Goal: Task Accomplishment & Management: Use online tool/utility

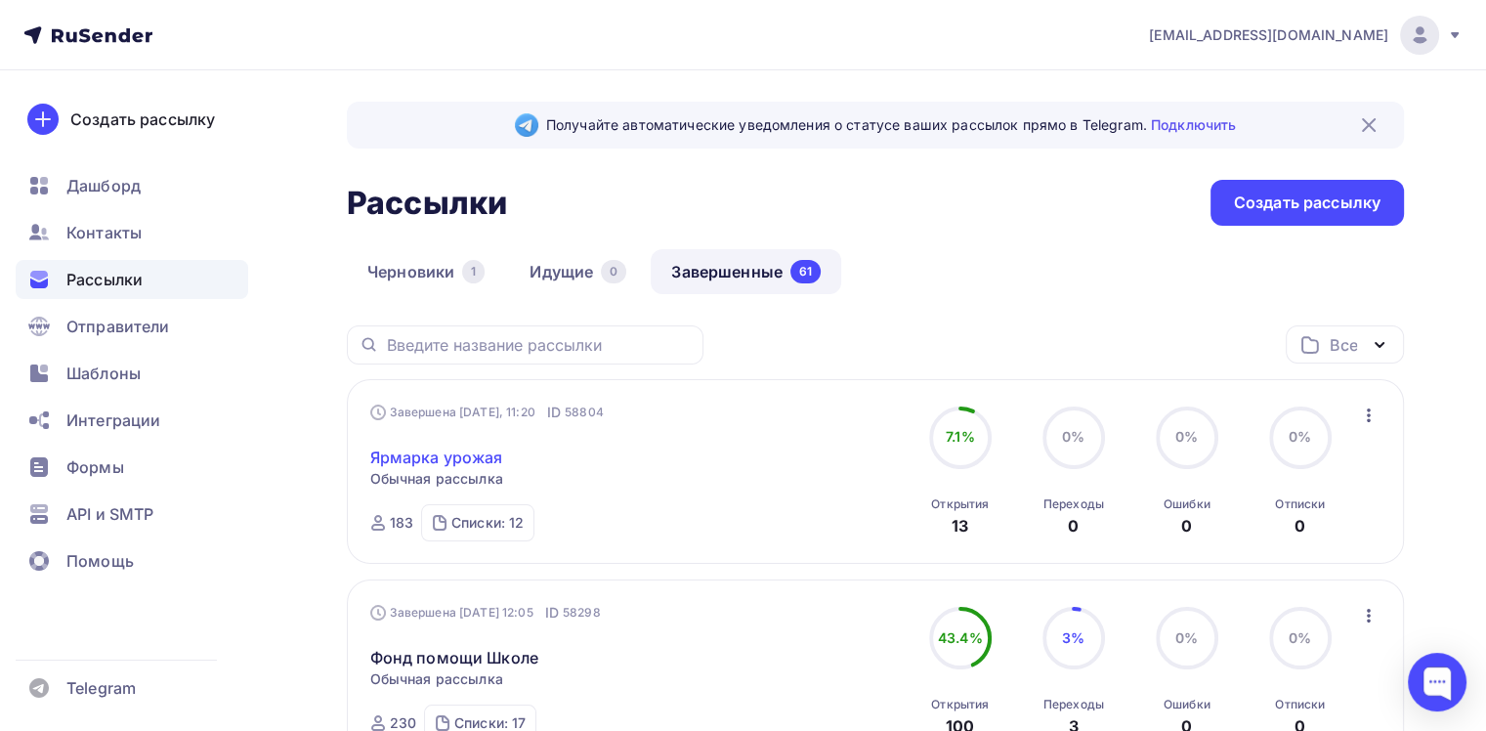
click at [453, 459] on link "Ярмарка урожая" at bounding box center [436, 456] width 133 height 23
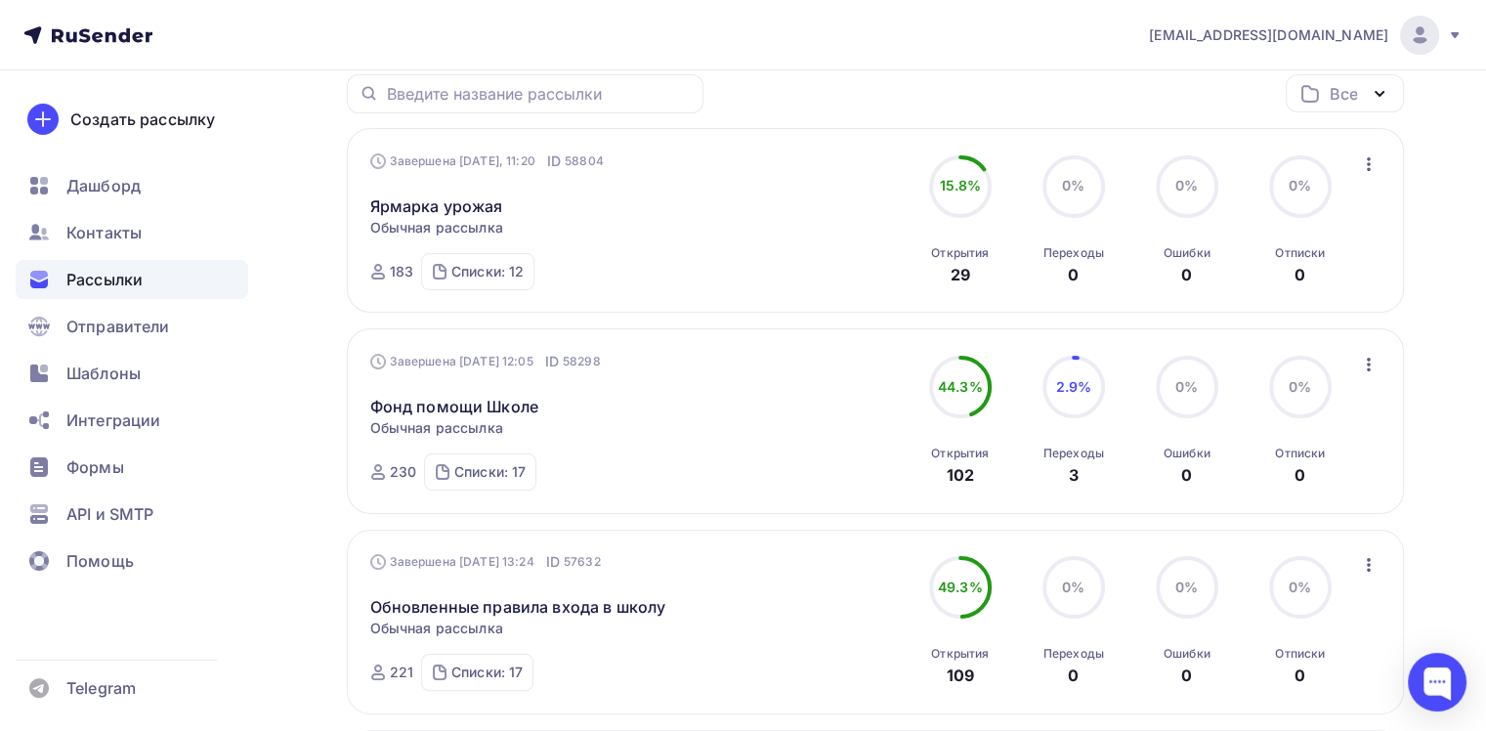
scroll to position [293, 0]
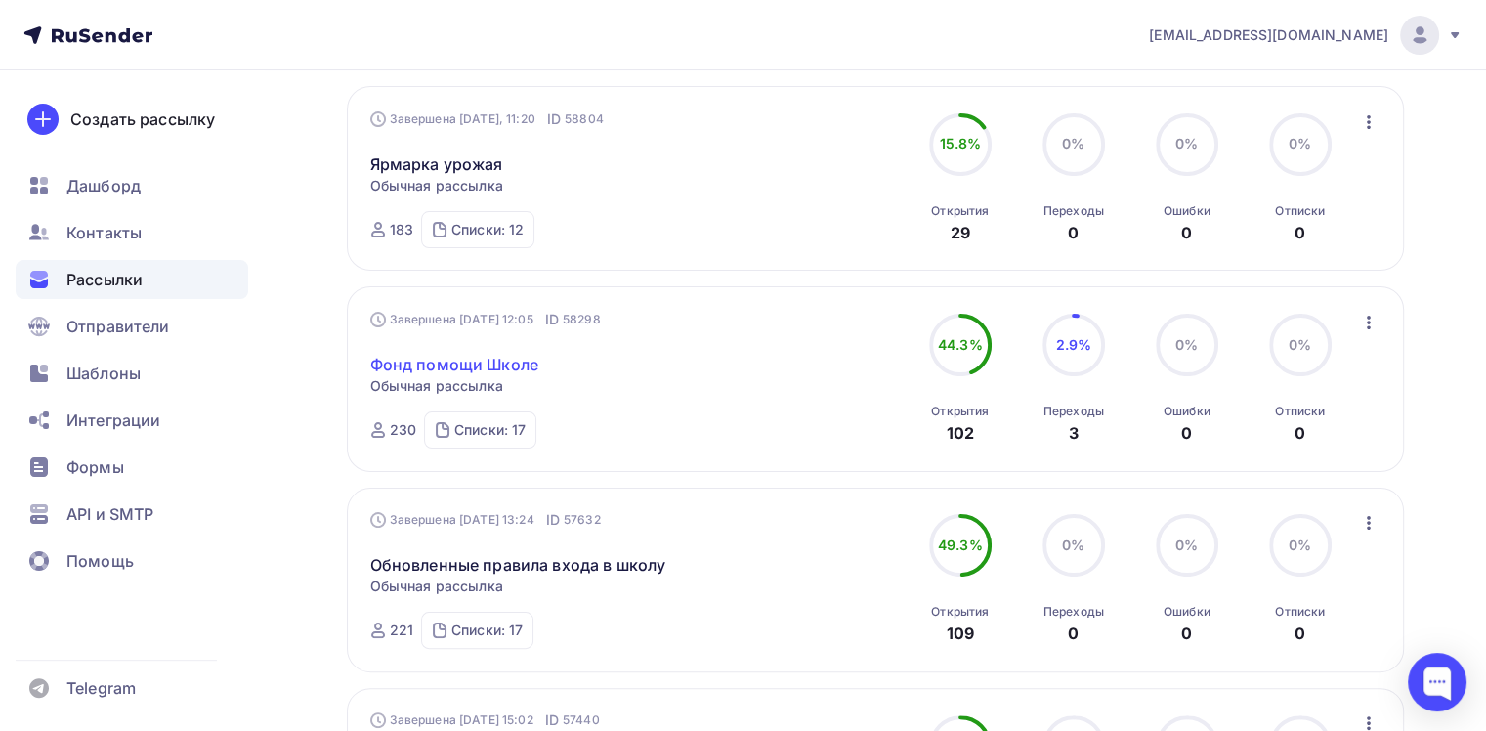
click at [438, 358] on link "Фонд помощи Школе" at bounding box center [454, 364] width 168 height 23
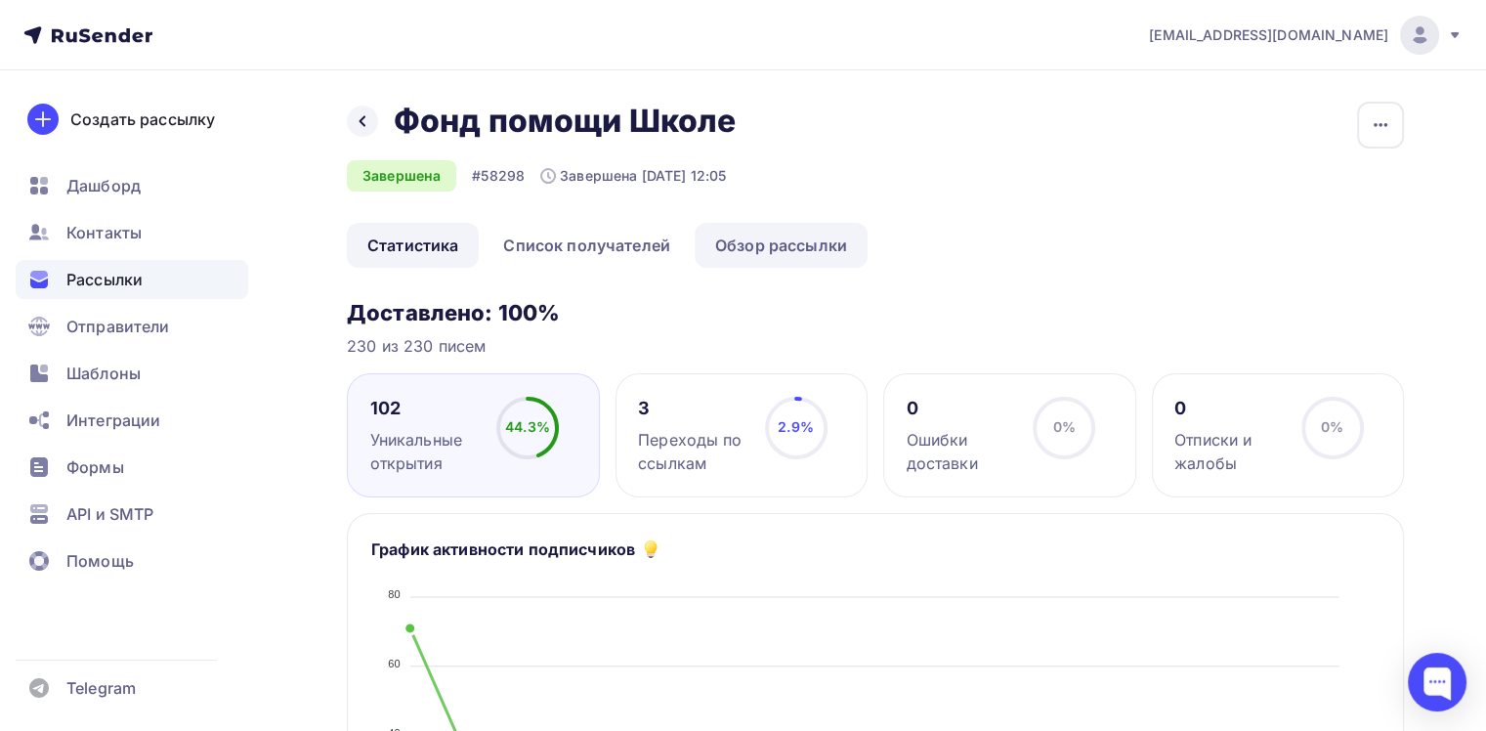
click at [824, 254] on link "Обзор рассылки" at bounding box center [781, 245] width 173 height 45
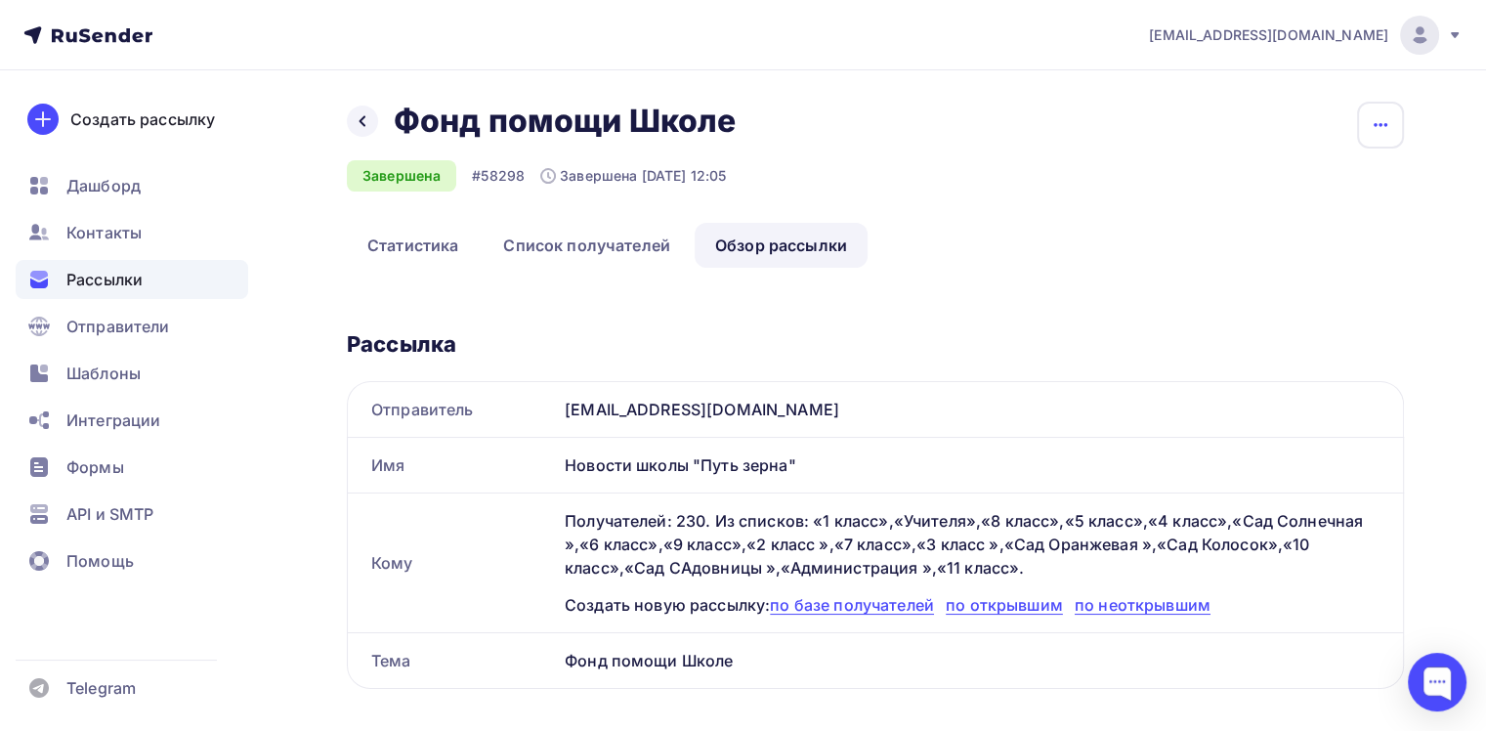
click at [1391, 129] on icon "button" at bounding box center [1380, 124] width 23 height 23
click at [1296, 188] on div "Копировать" at bounding box center [1305, 186] width 188 height 23
click at [1376, 114] on icon "button" at bounding box center [1380, 124] width 23 height 23
click at [899, 290] on div "Назад Фонд помощи Школе Фонд помощи Школе Завершена #58298 Завершена [DATE] 12:…" at bounding box center [875, 735] width 1057 height 1267
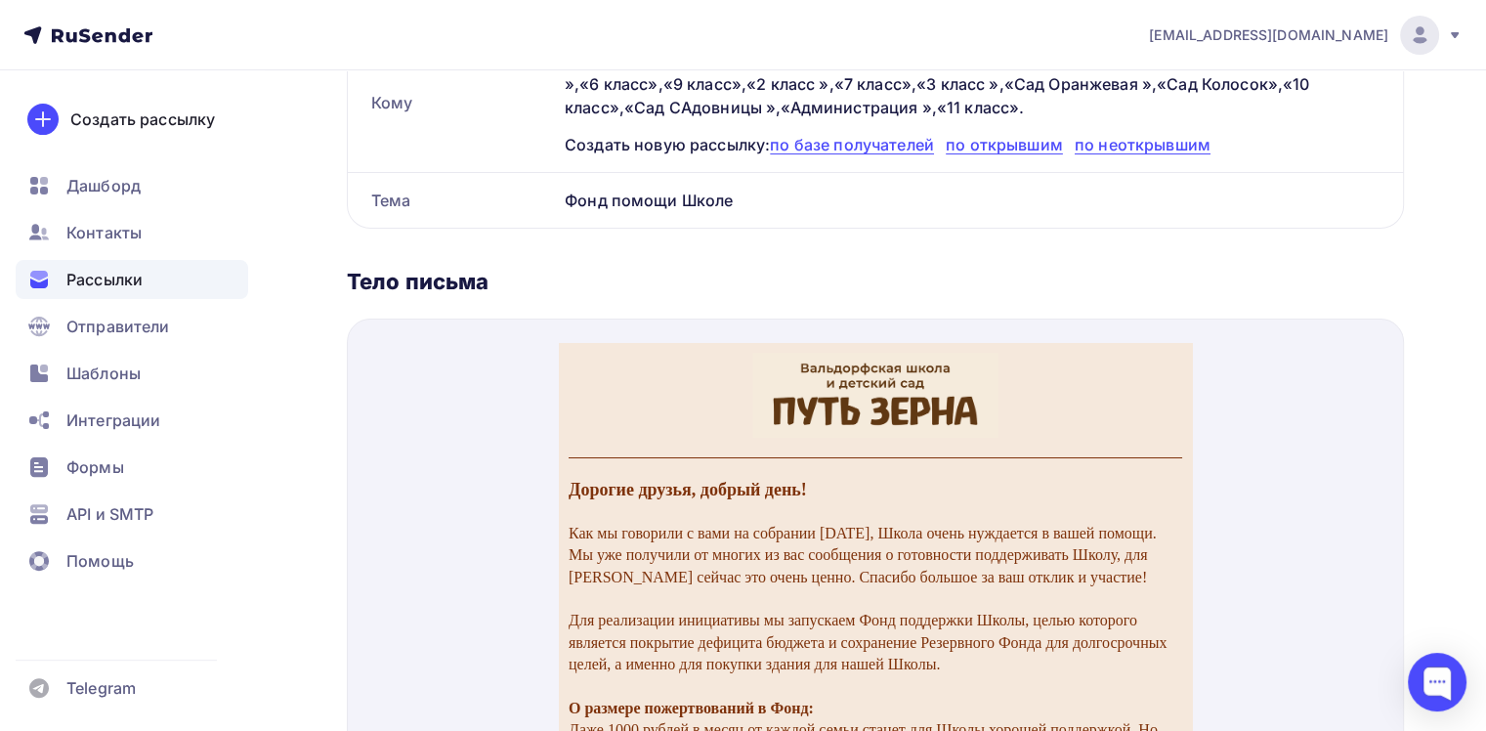
scroll to position [488, 0]
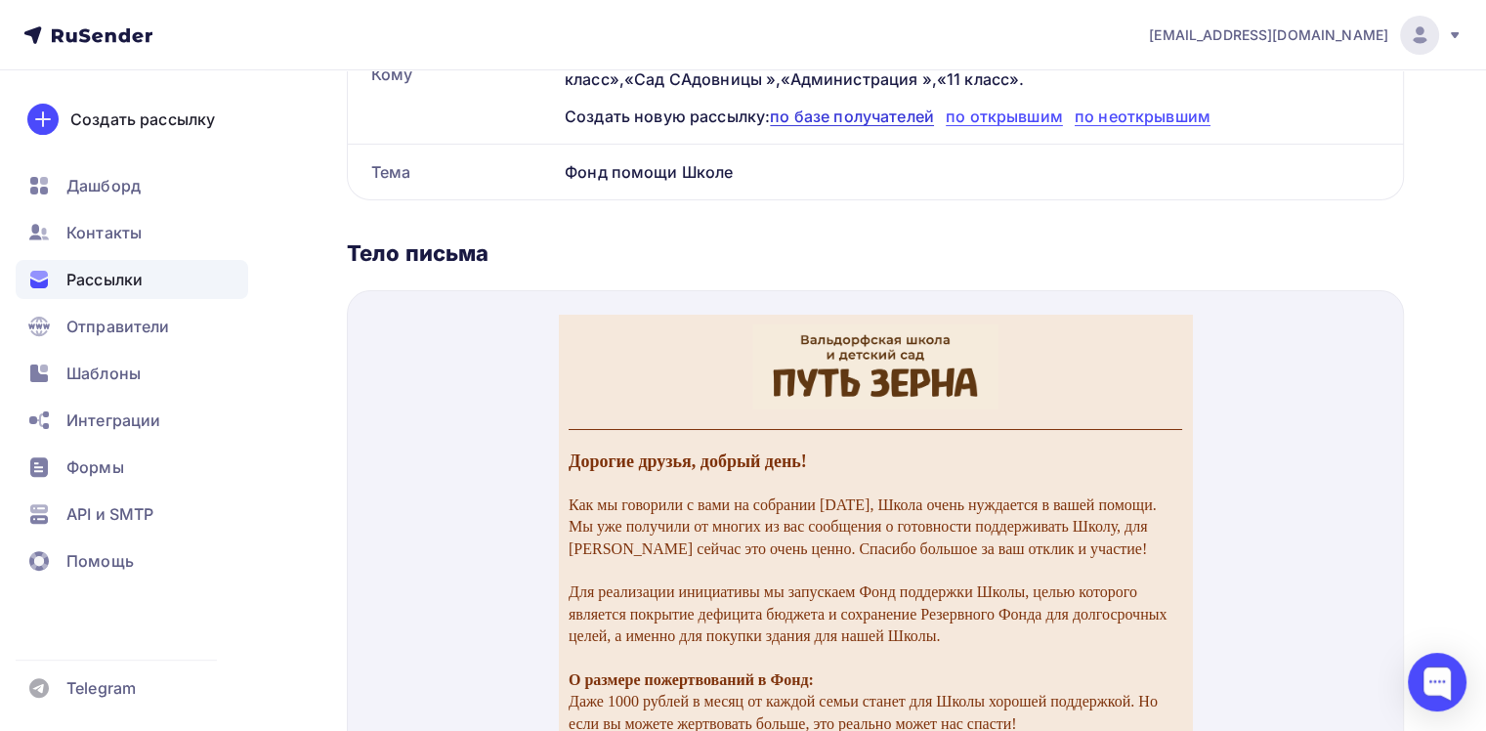
click at [853, 112] on span "по базе получателей" at bounding box center [852, 116] width 164 height 20
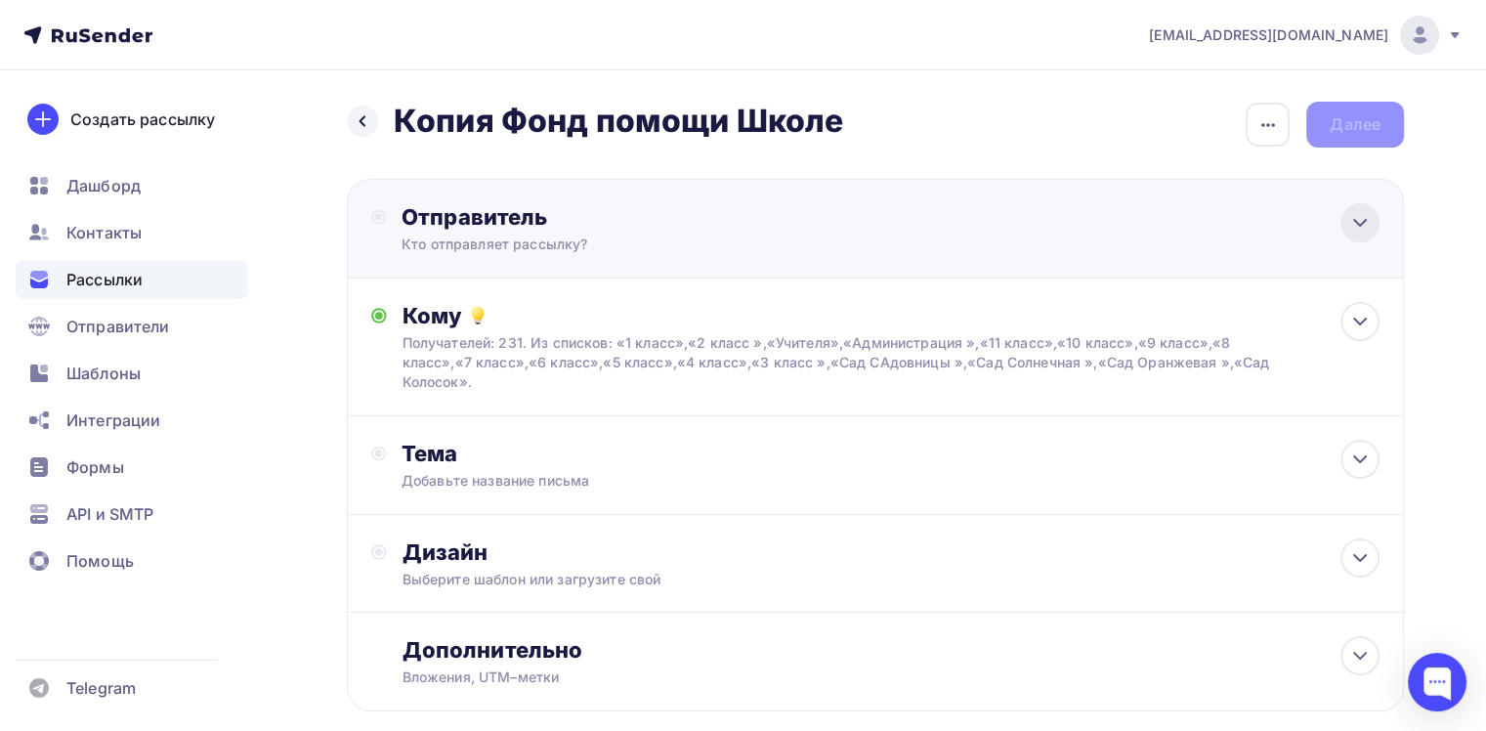
click at [1360, 227] on icon at bounding box center [1359, 222] width 23 height 23
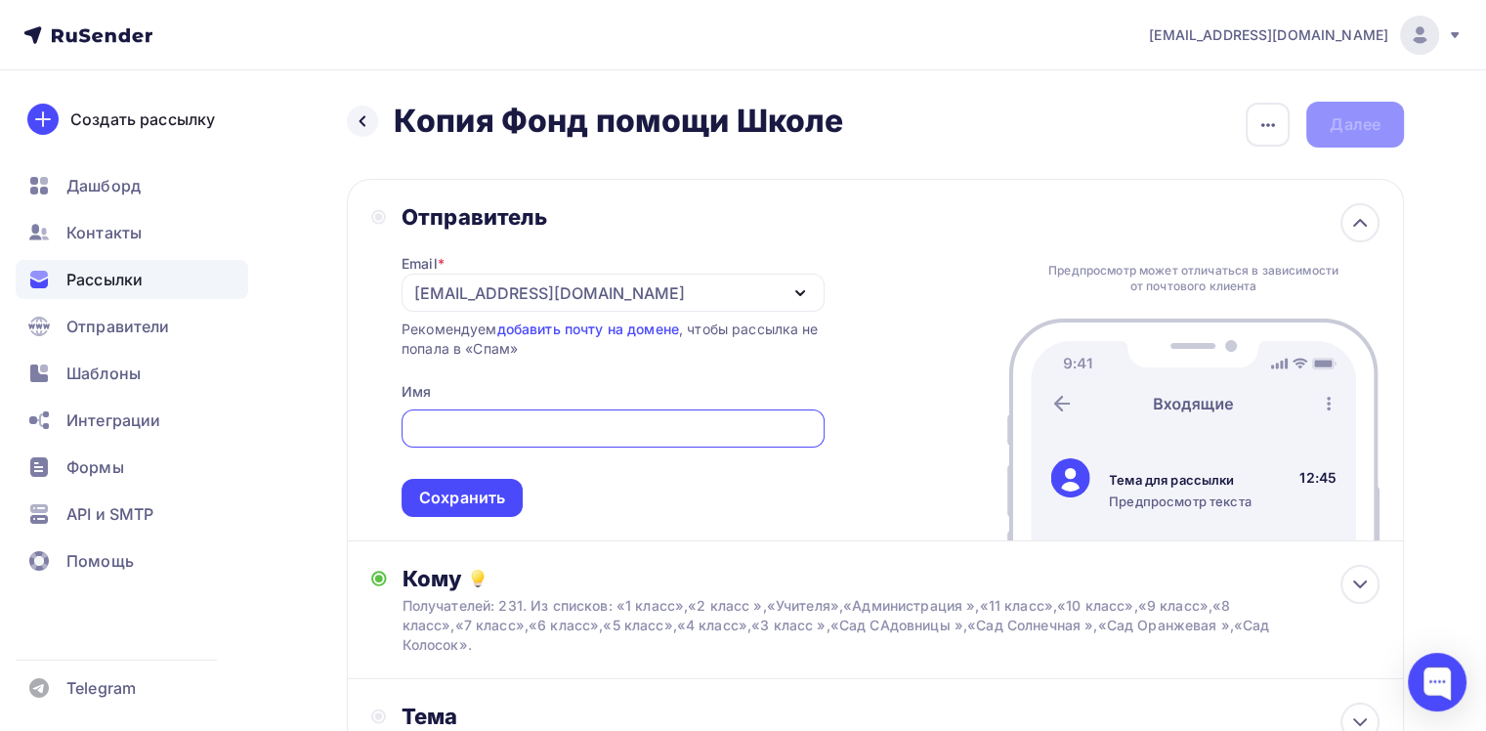
click at [807, 288] on icon "button" at bounding box center [799, 292] width 23 height 23
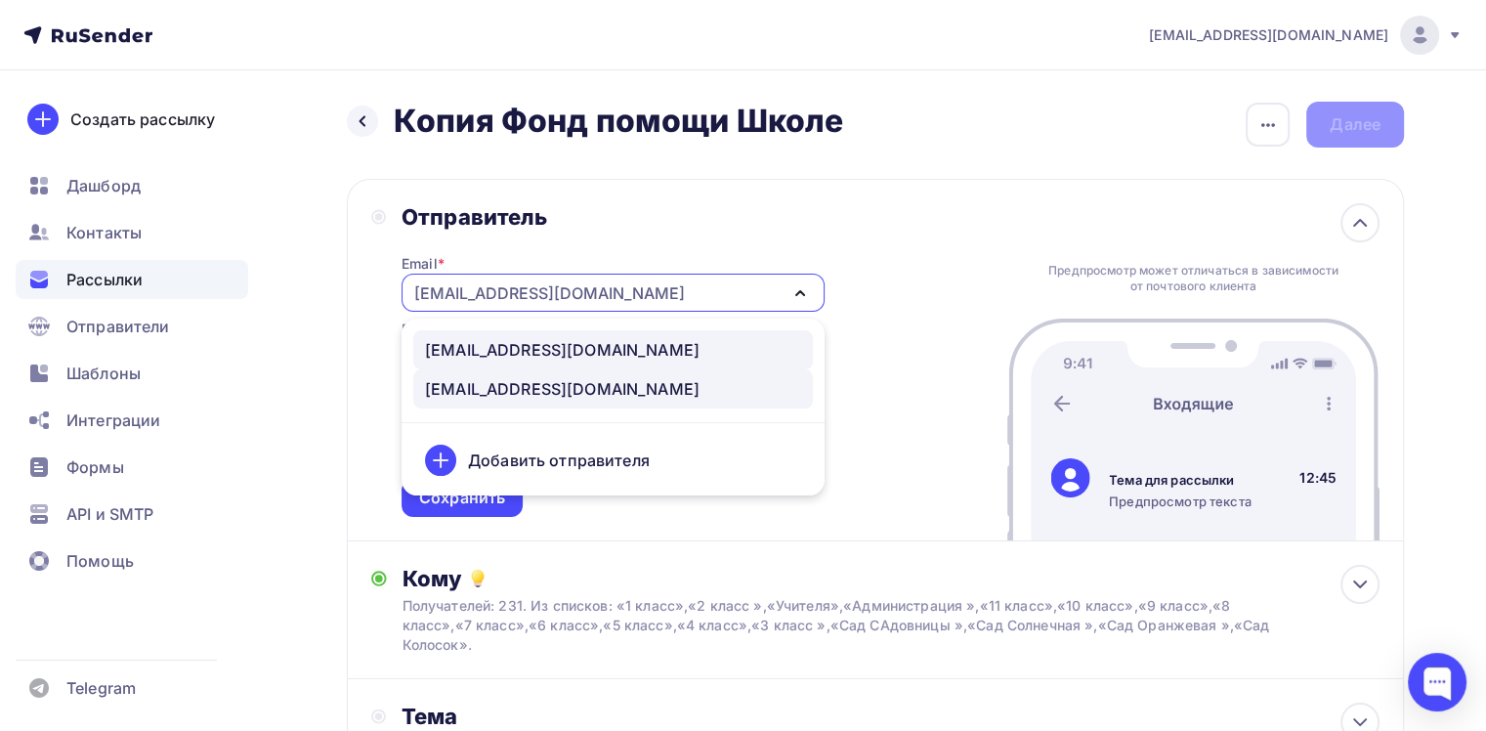
click at [660, 360] on div "[EMAIL_ADDRESS][DOMAIN_NAME]" at bounding box center [613, 349] width 376 height 23
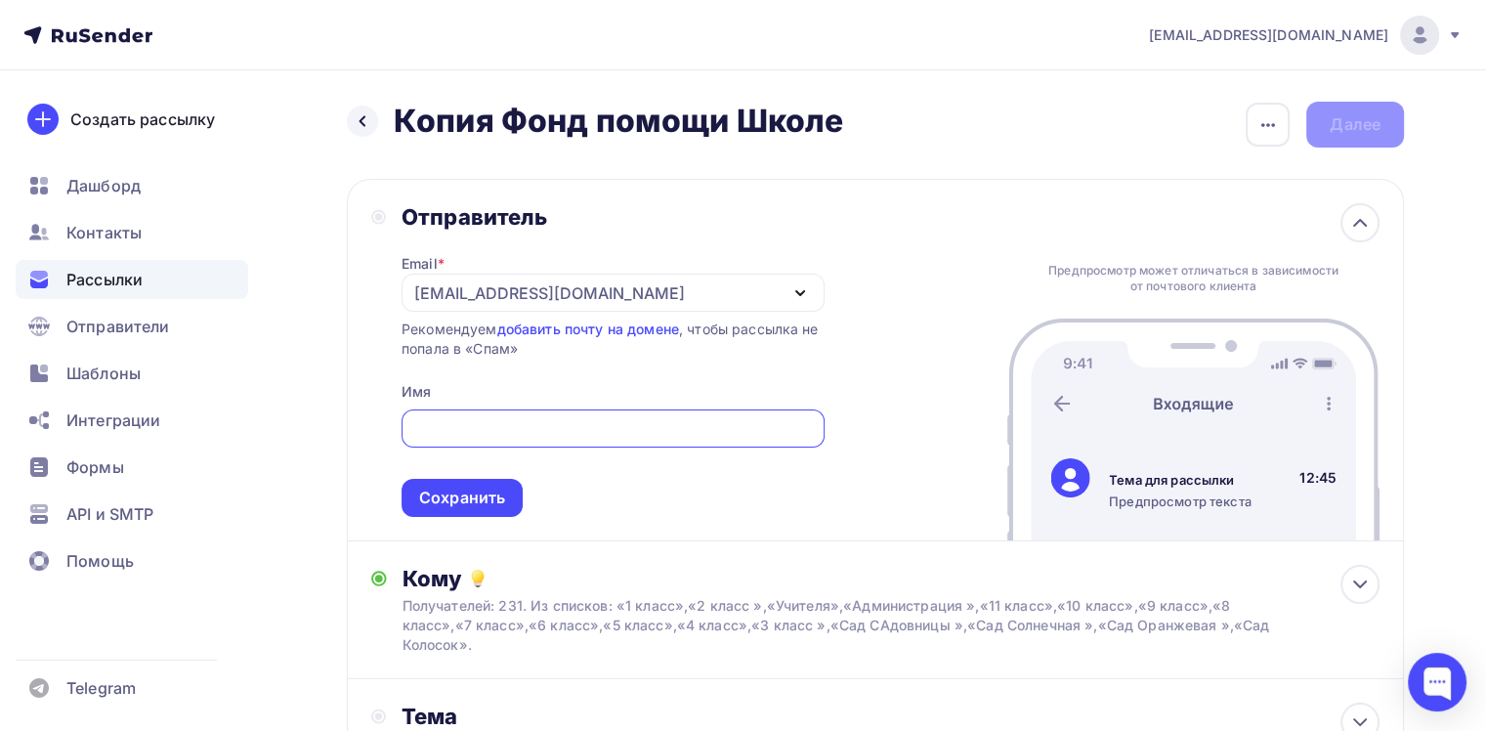
click at [594, 417] on input "text" at bounding box center [612, 428] width 401 height 23
type input "Новости школы "Путь зерна""
click at [451, 503] on div "Сохранить" at bounding box center [462, 498] width 86 height 22
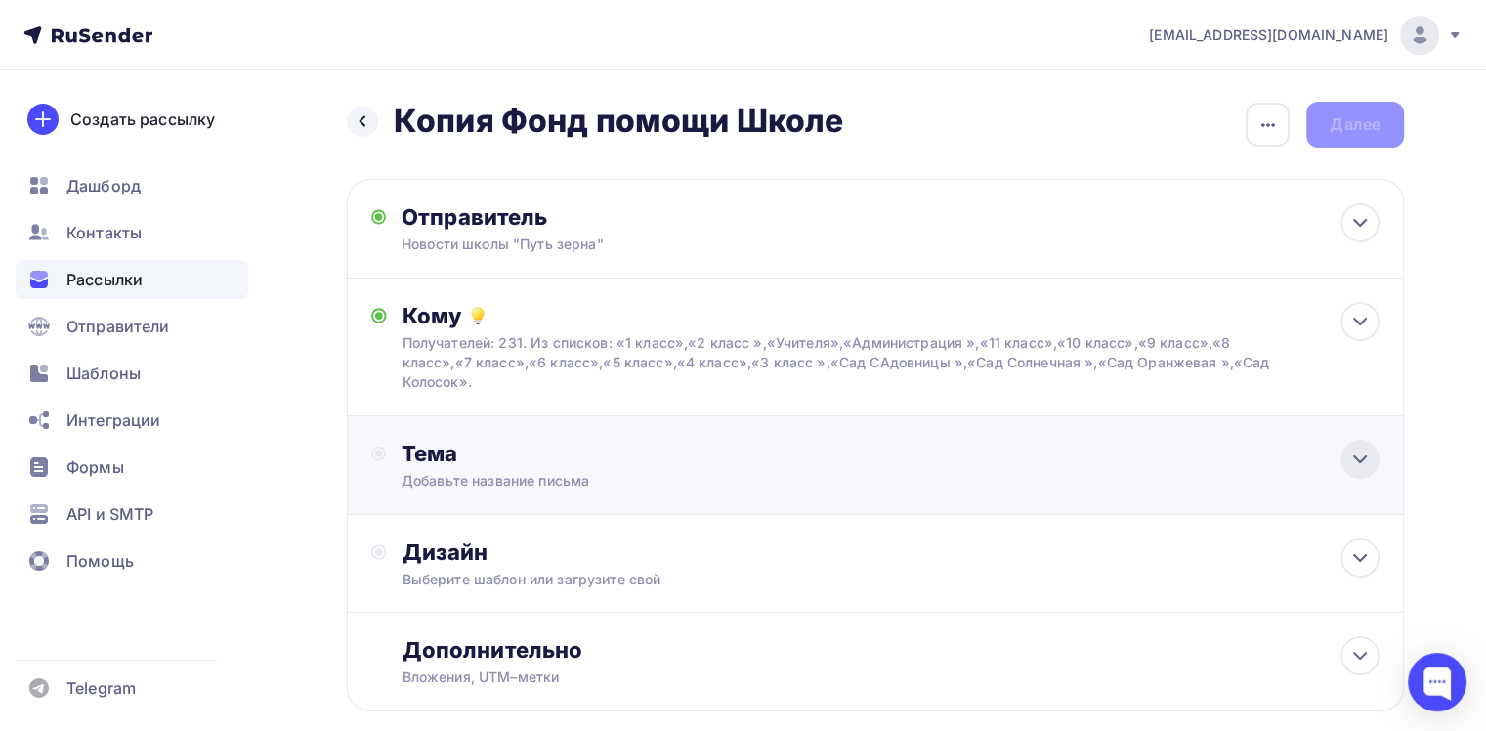
click at [1362, 455] on icon at bounding box center [1359, 458] width 23 height 23
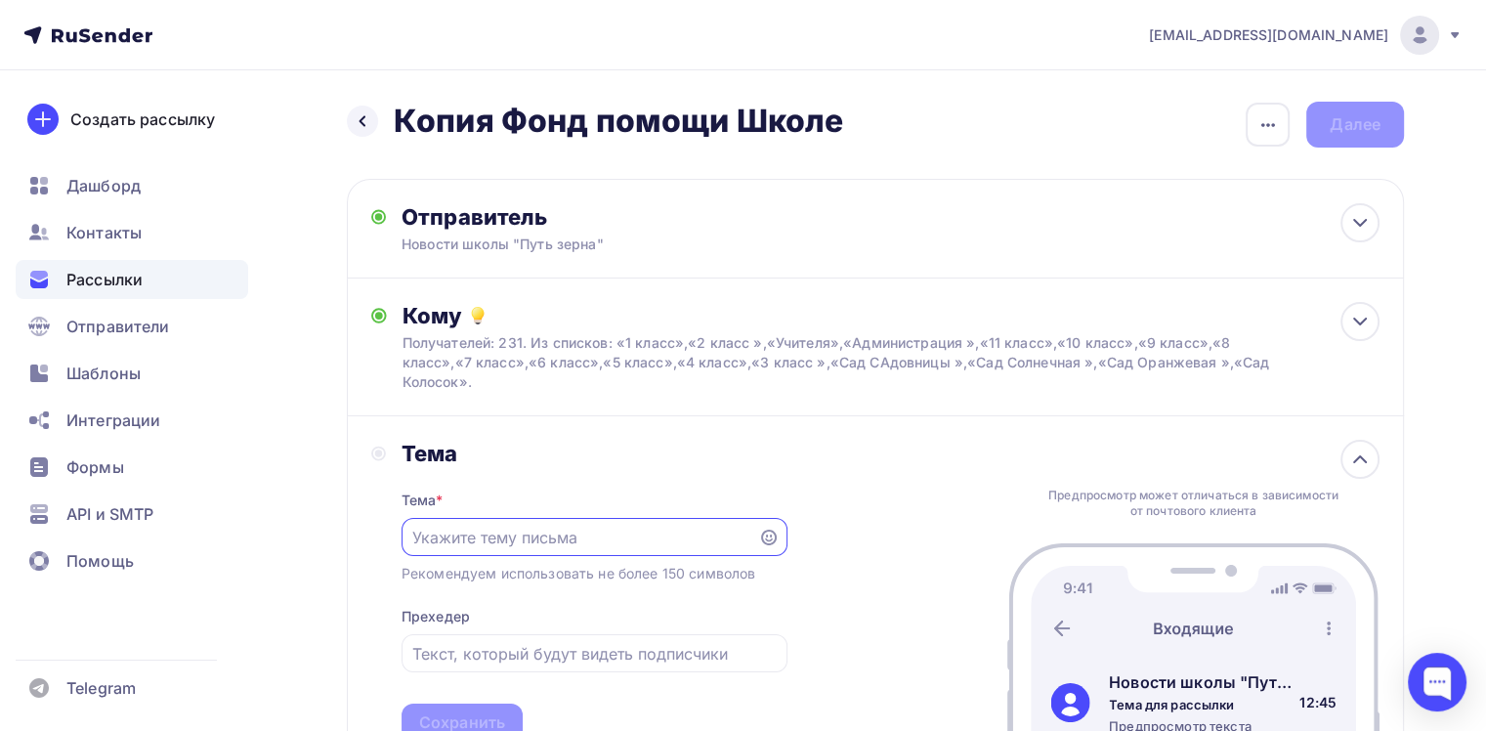
click at [529, 544] on input "text" at bounding box center [579, 537] width 334 height 23
type input "Дополнение о платежной информации"
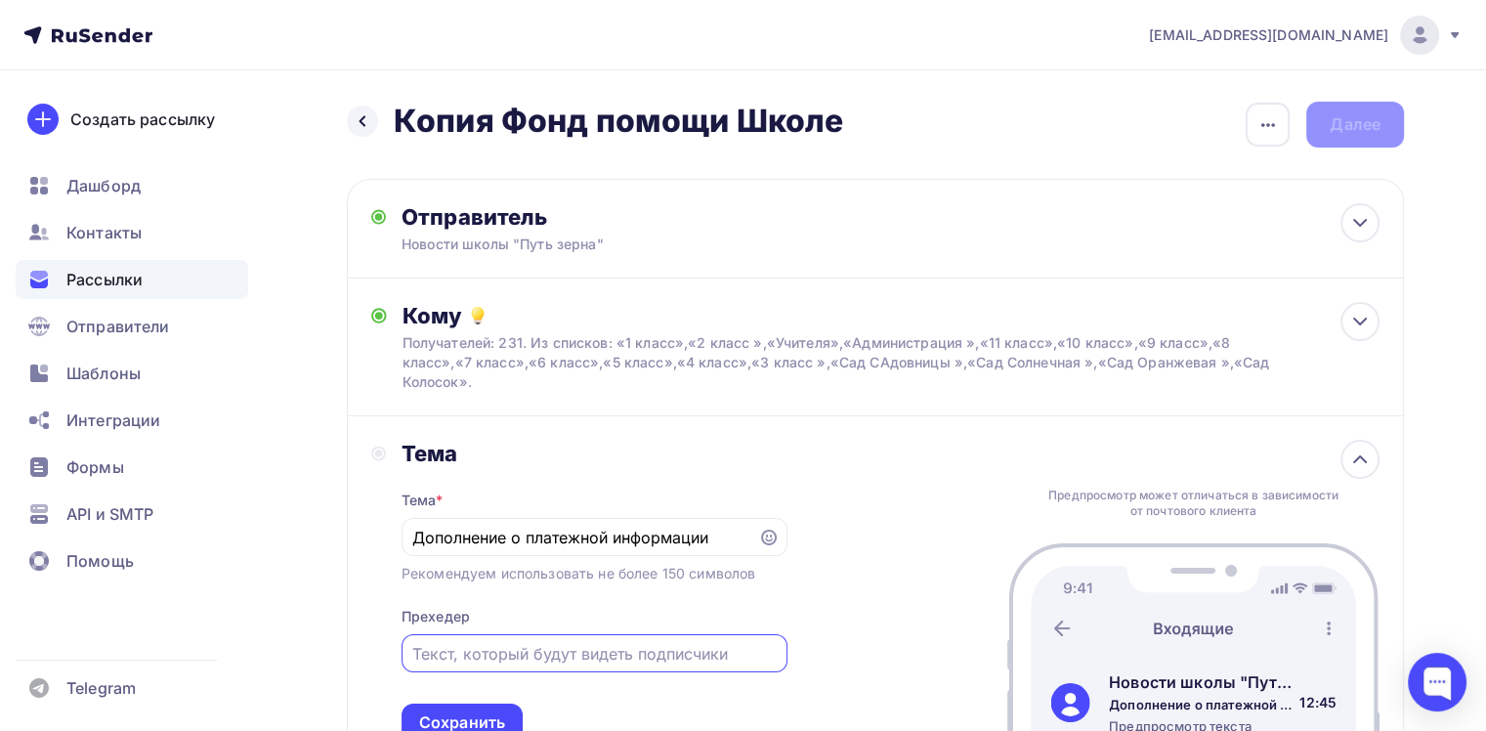
click at [551, 647] on input "text" at bounding box center [593, 653] width 363 height 23
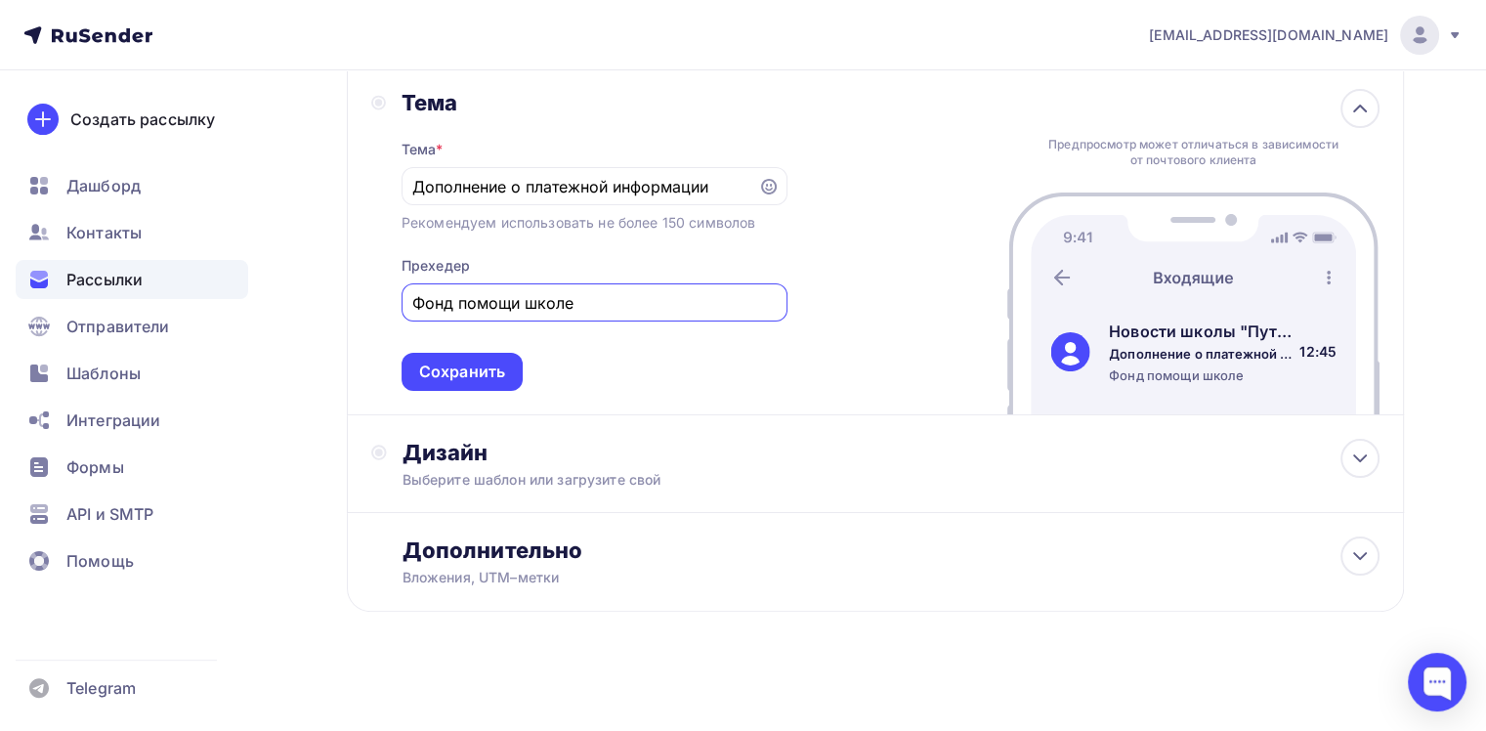
scroll to position [356, 0]
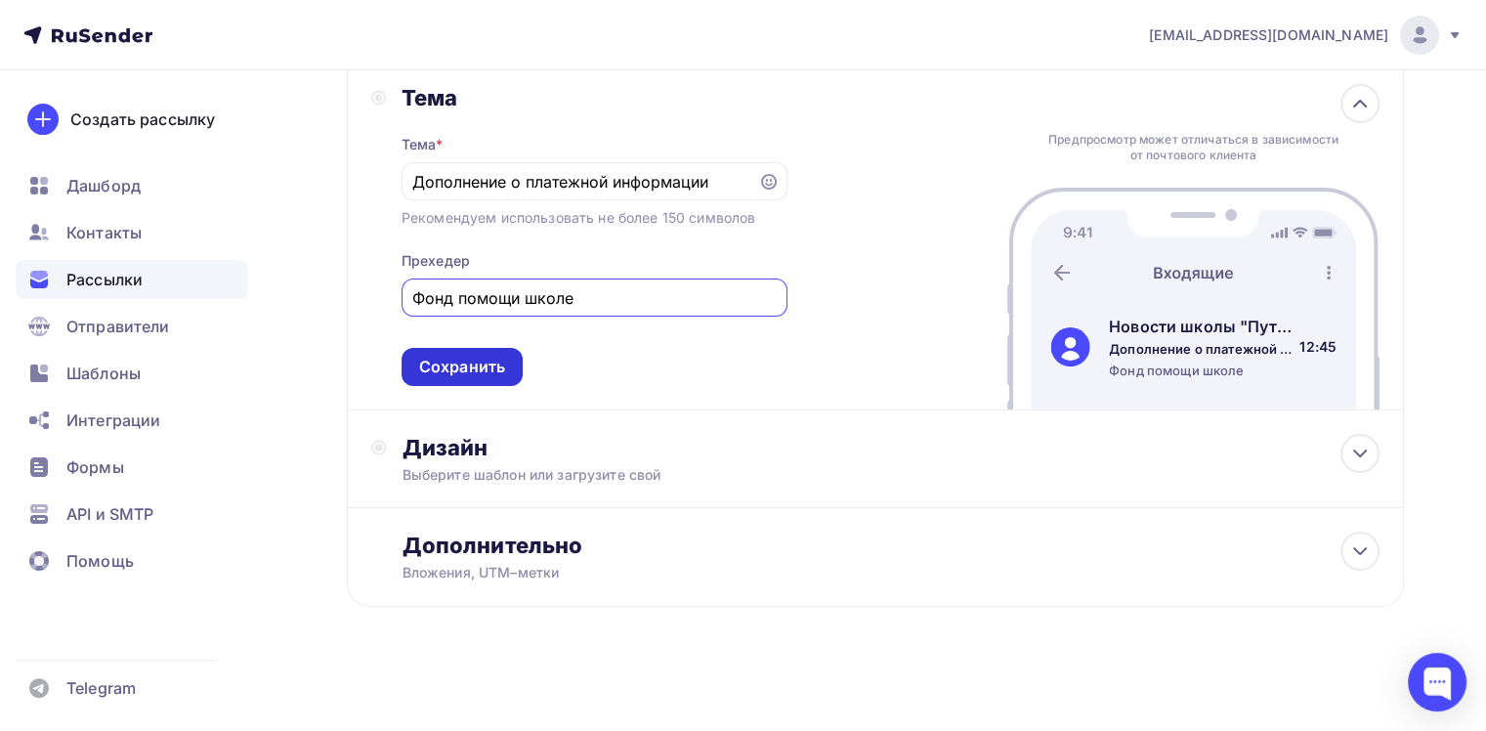
type input "Фонд помощи школе"
click at [474, 350] on div "Сохранить" at bounding box center [462, 367] width 121 height 38
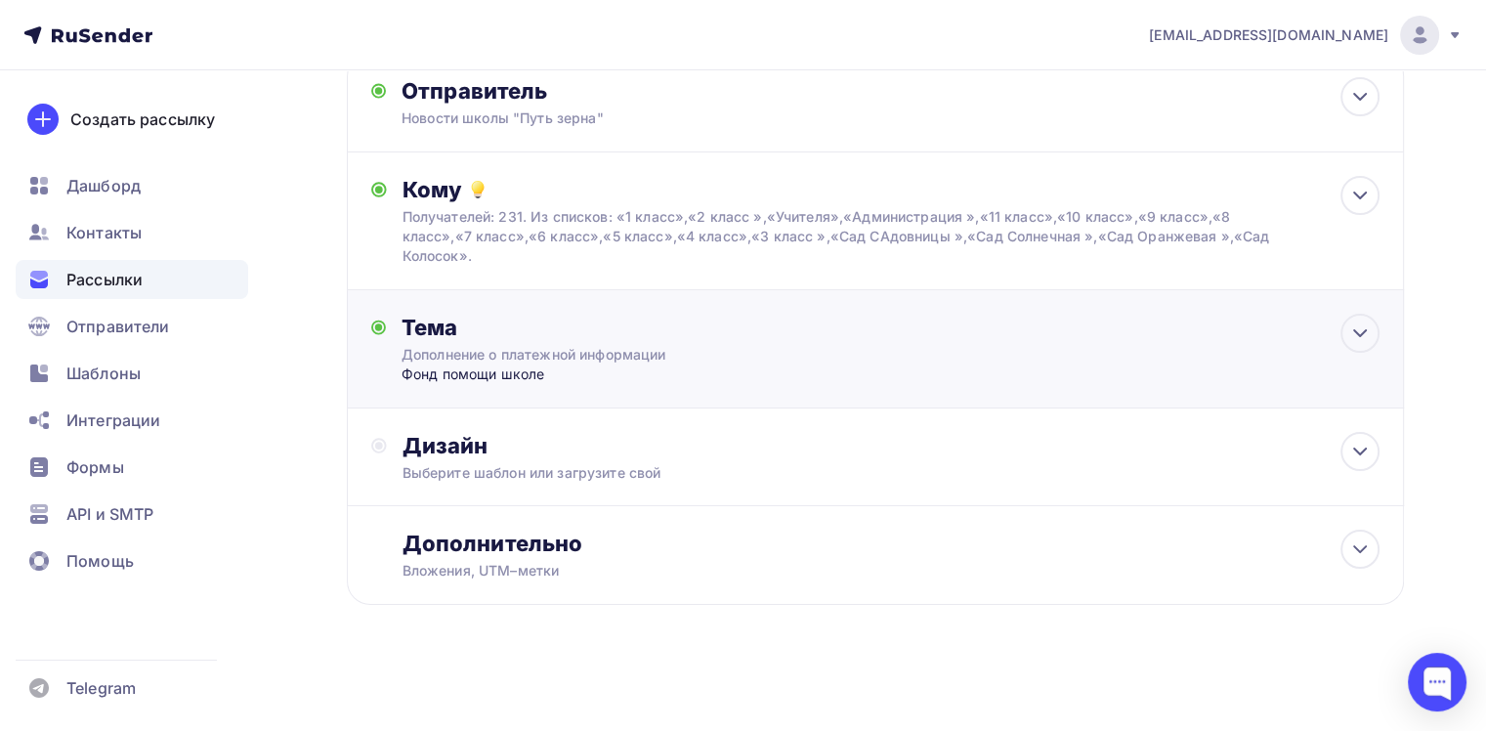
scroll to position [125, 0]
click at [1333, 438] on div "Дизайн" at bounding box center [891, 446] width 977 height 27
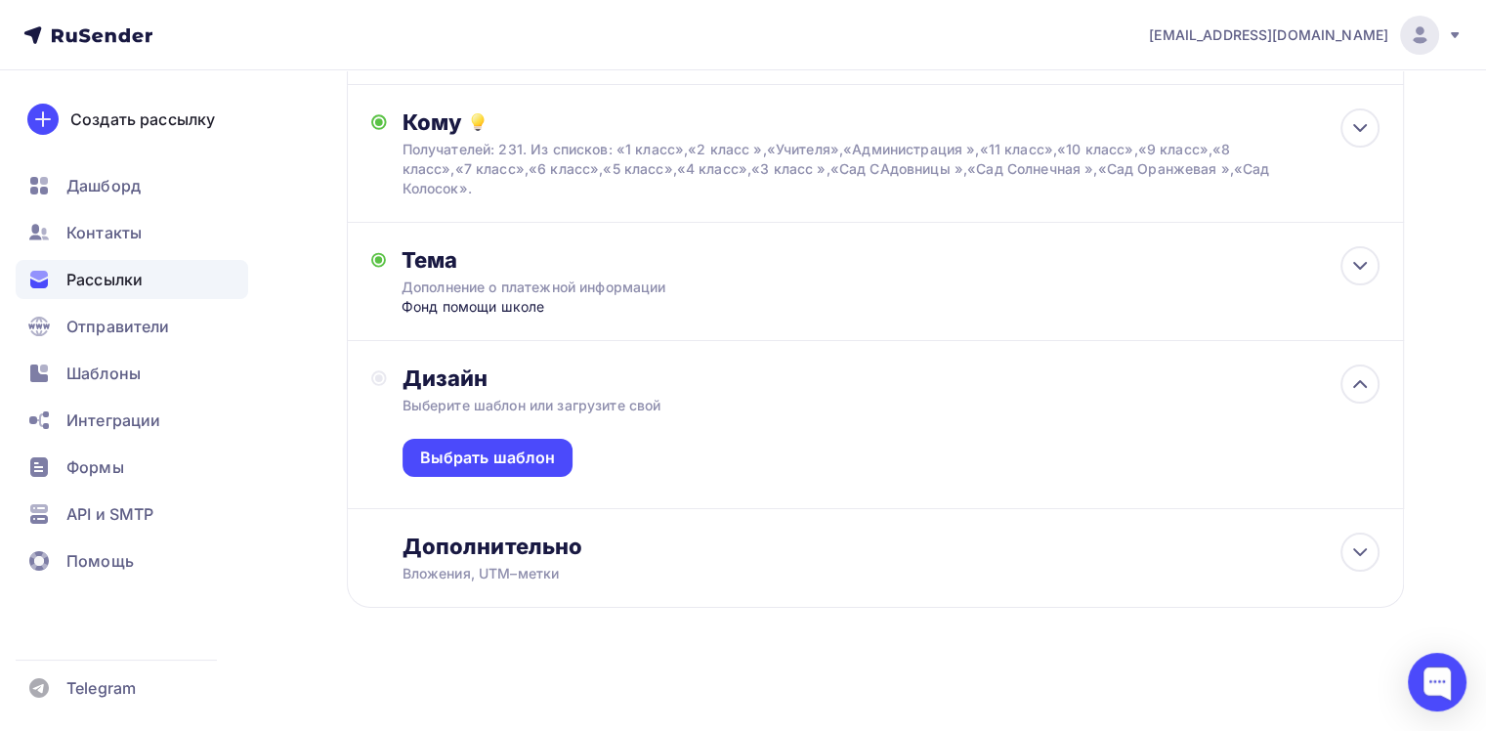
scroll to position [195, 0]
click at [504, 461] on div "Выбрать шаблон" at bounding box center [488, 456] width 136 height 22
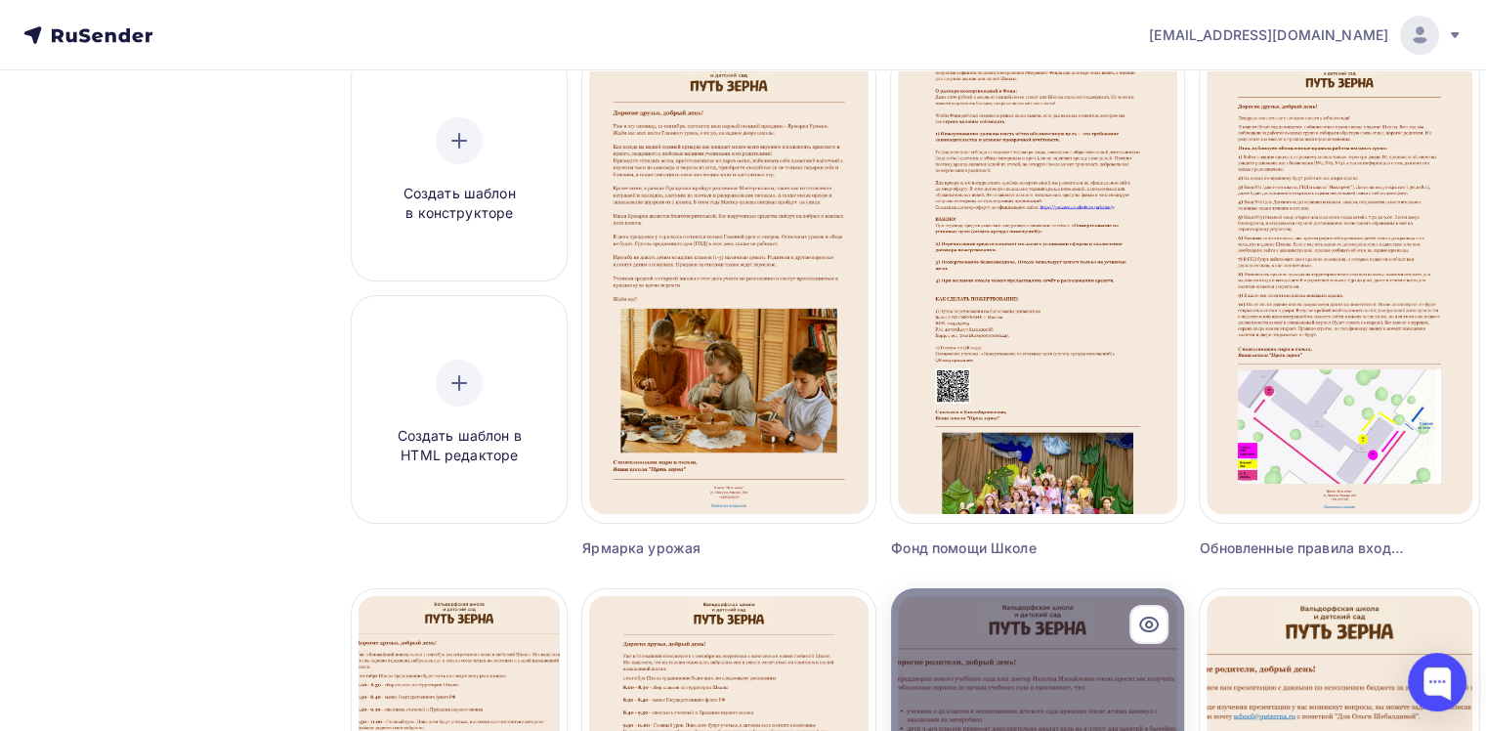
scroll to position [98, 0]
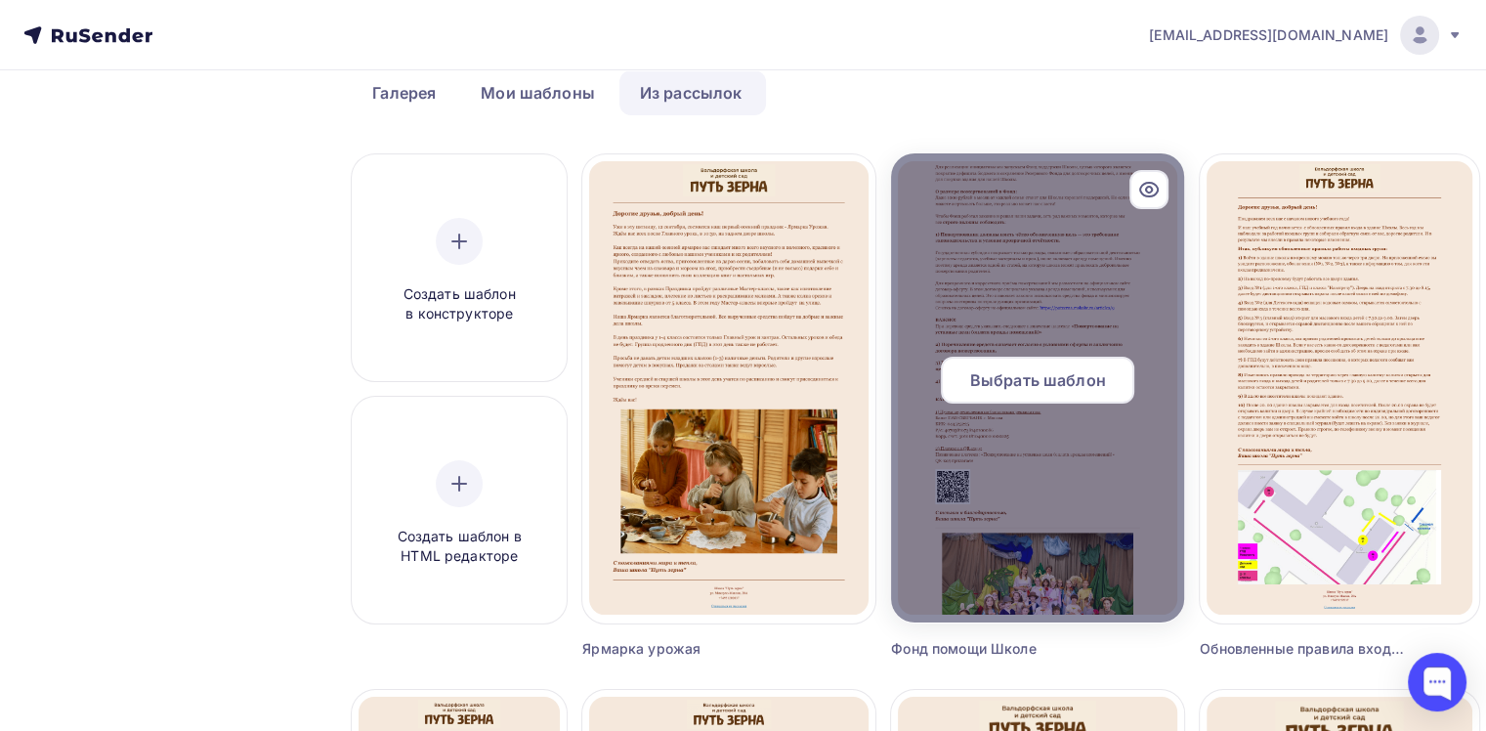
click at [1078, 367] on div "Выбрать шаблон" at bounding box center [1037, 380] width 193 height 47
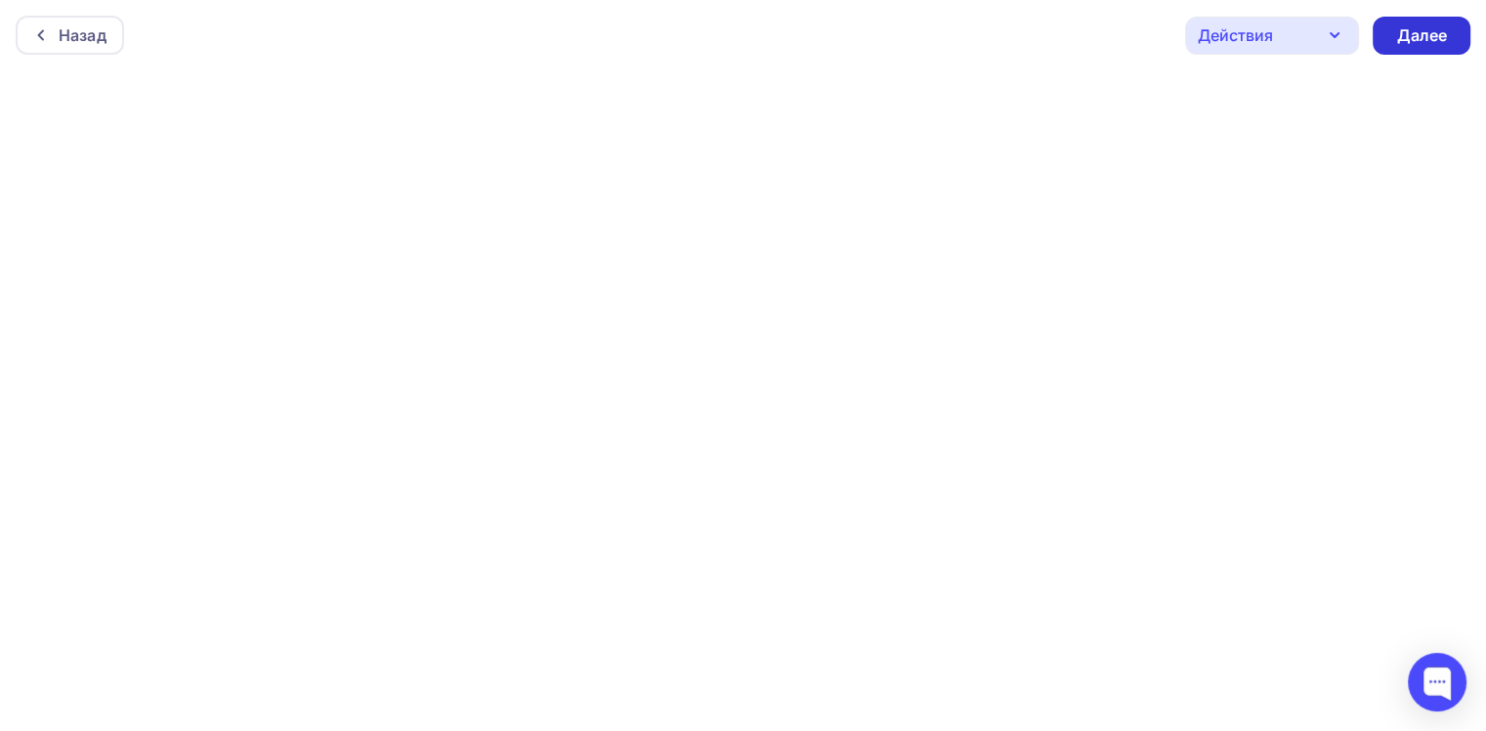
click at [1419, 25] on div "Далее" at bounding box center [1421, 35] width 51 height 22
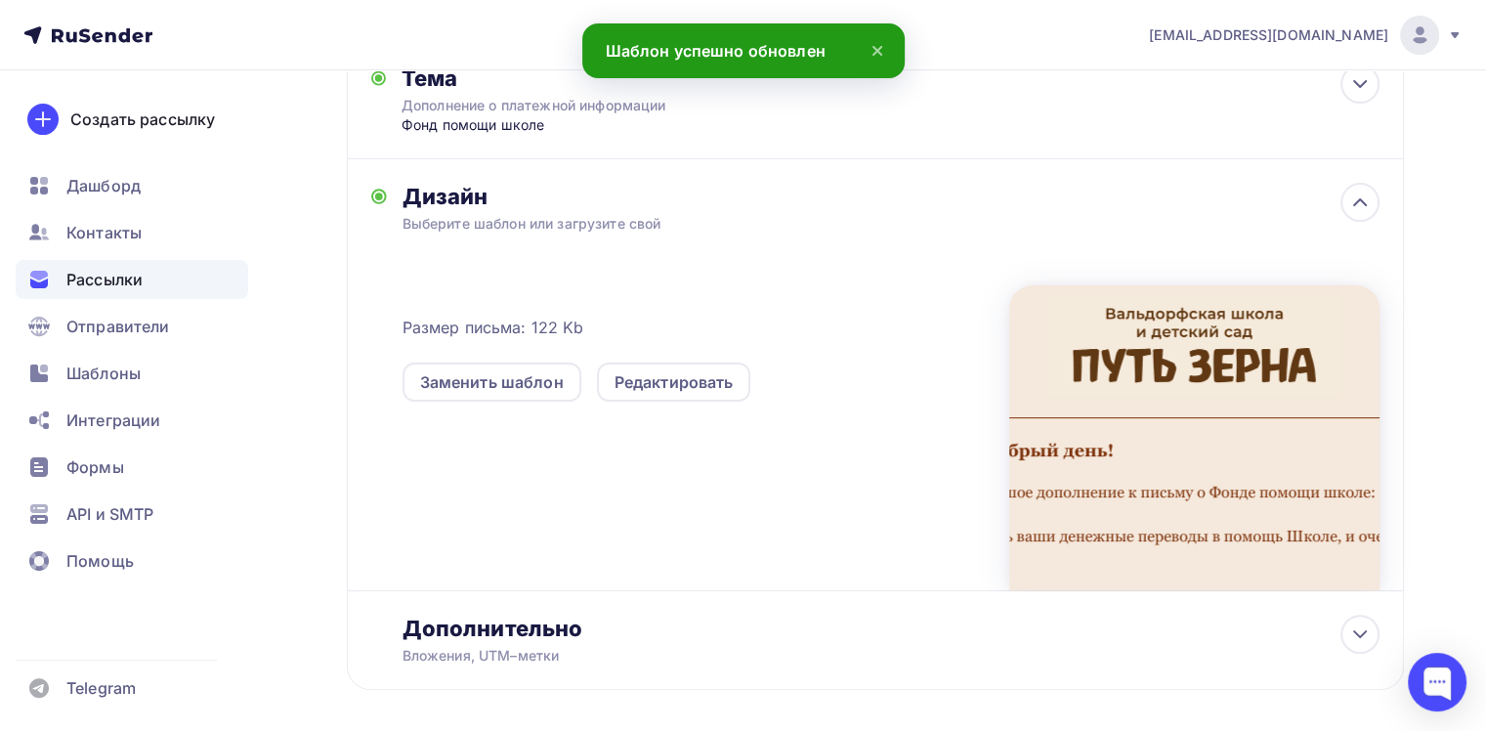
scroll to position [391, 0]
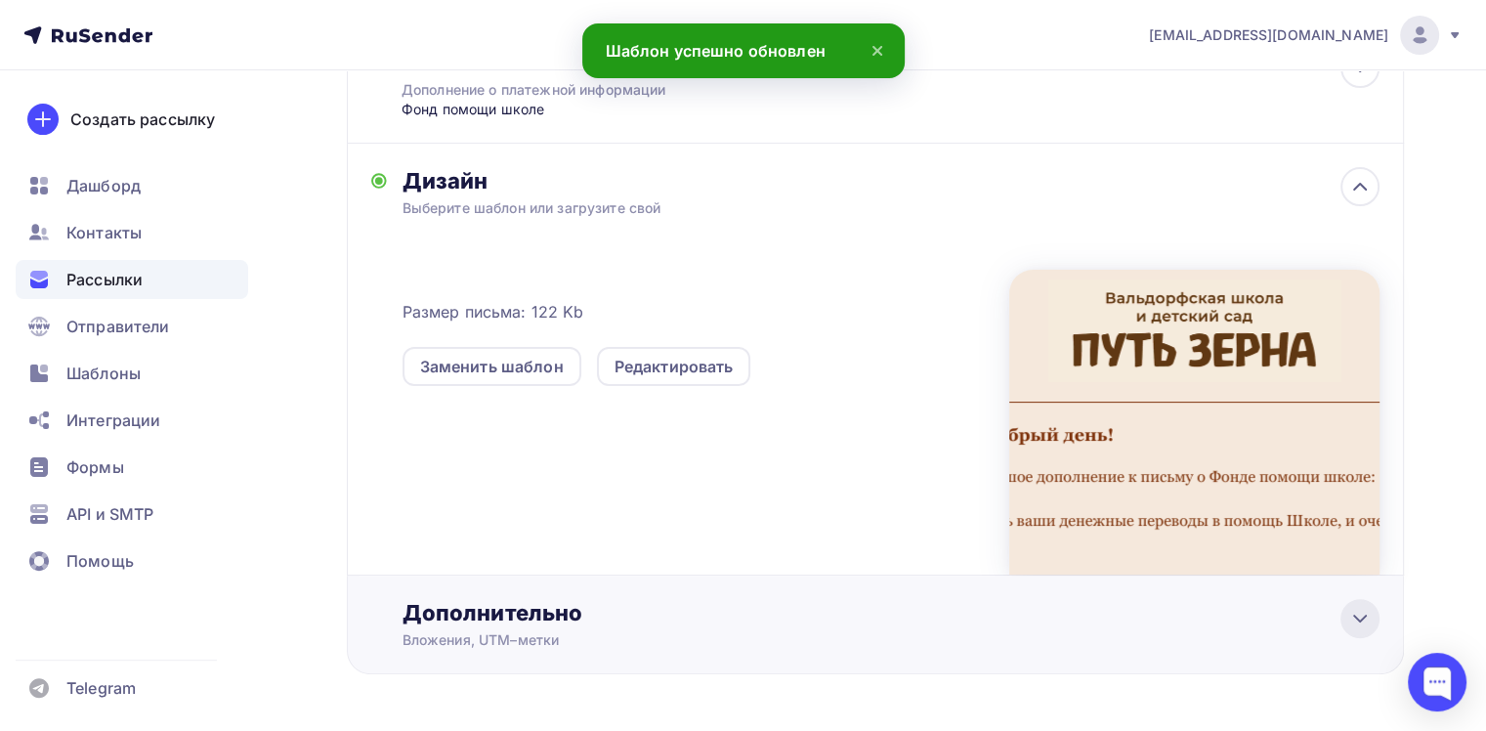
click at [1364, 615] on icon at bounding box center [1359, 618] width 23 height 23
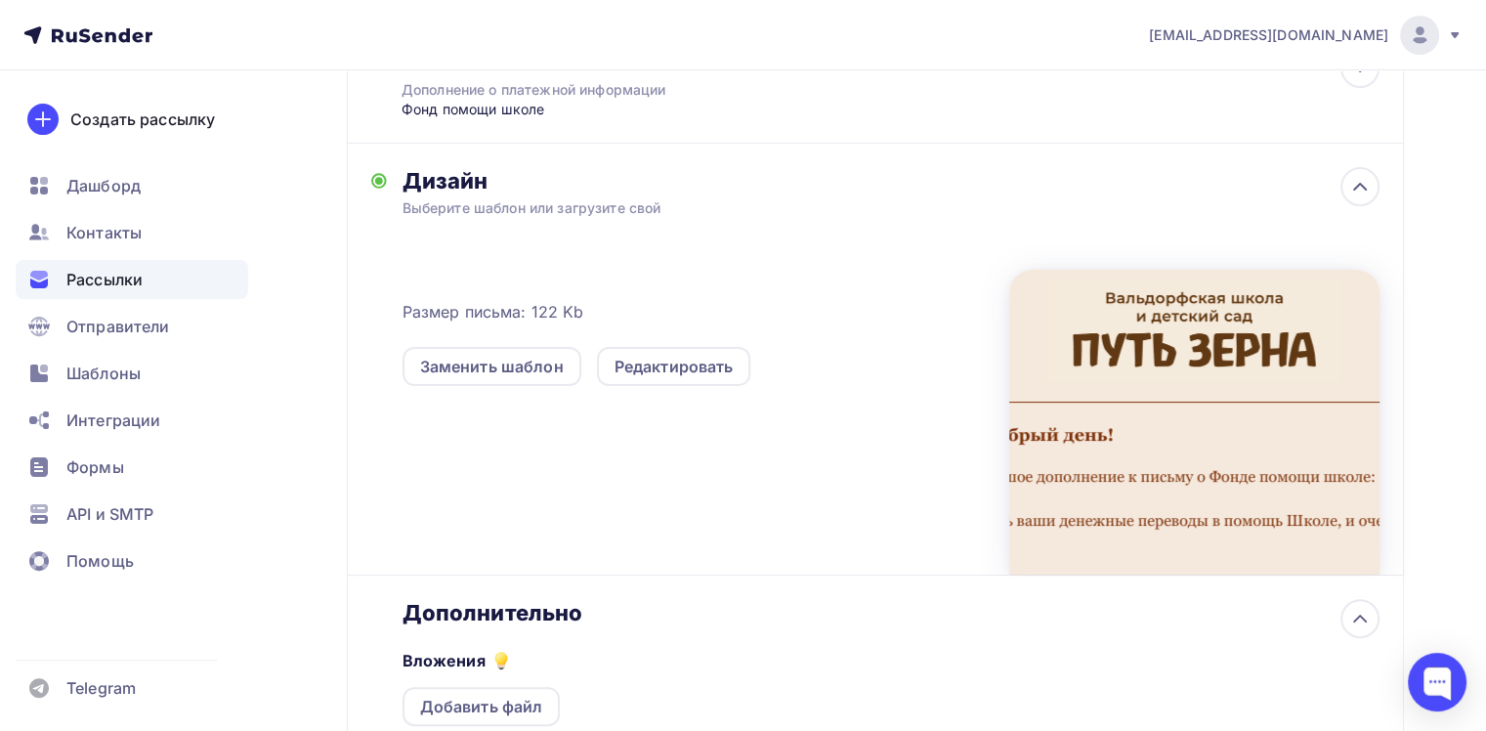
scroll to position [0, 0]
click at [1185, 473] on div at bounding box center [1194, 422] width 370 height 305
click at [639, 361] on div "Редактировать" at bounding box center [674, 366] width 119 height 23
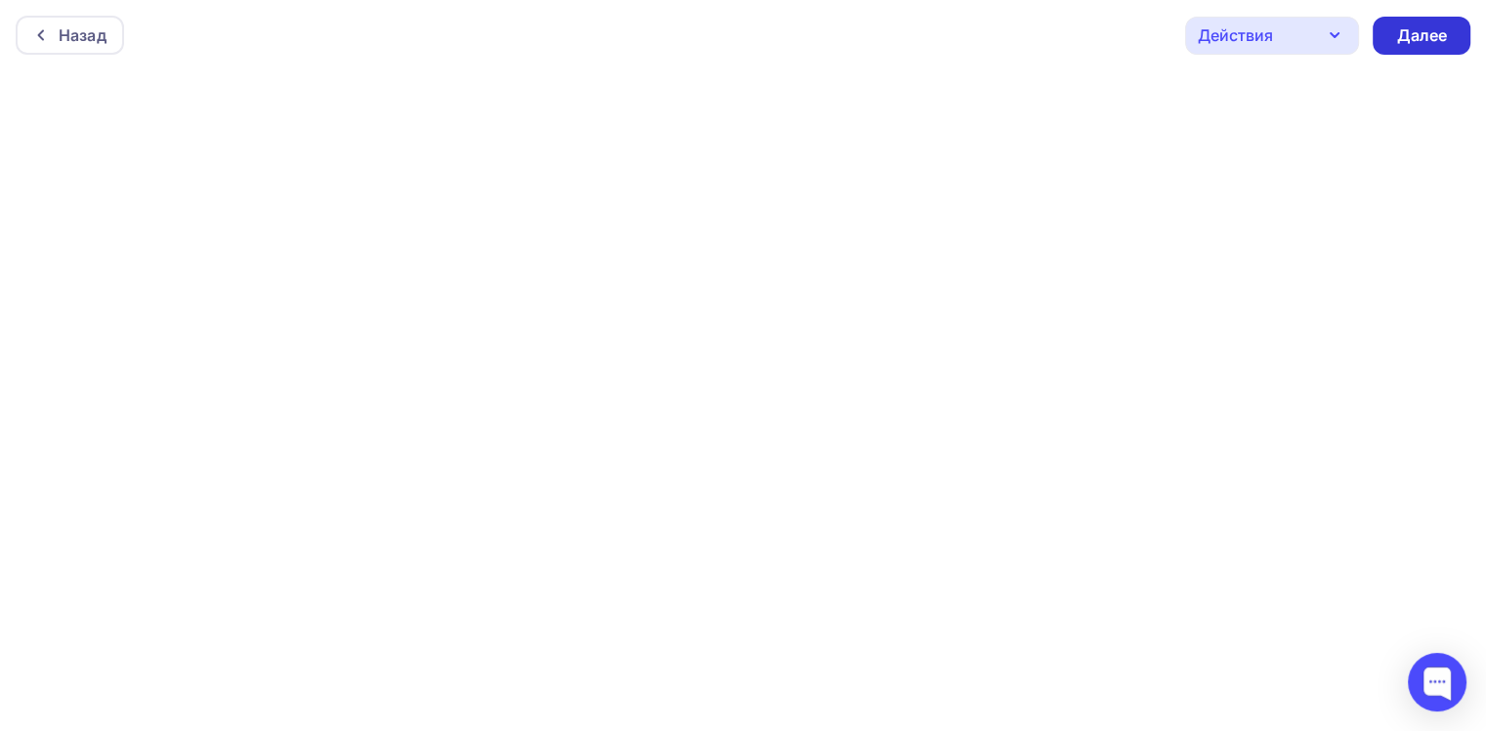
click at [1419, 31] on div "Далее" at bounding box center [1421, 35] width 51 height 22
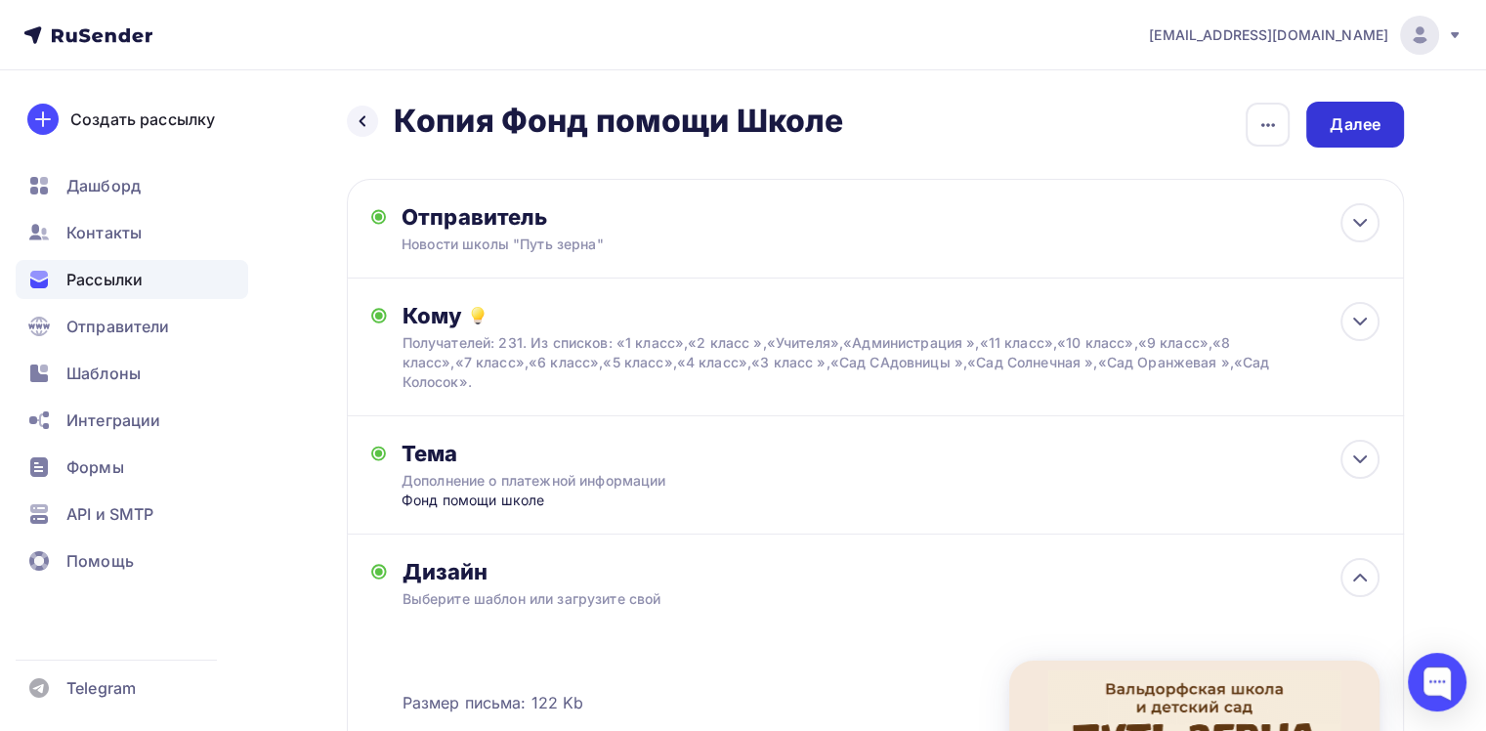
click at [1332, 129] on div "Далее" at bounding box center [1355, 124] width 51 height 22
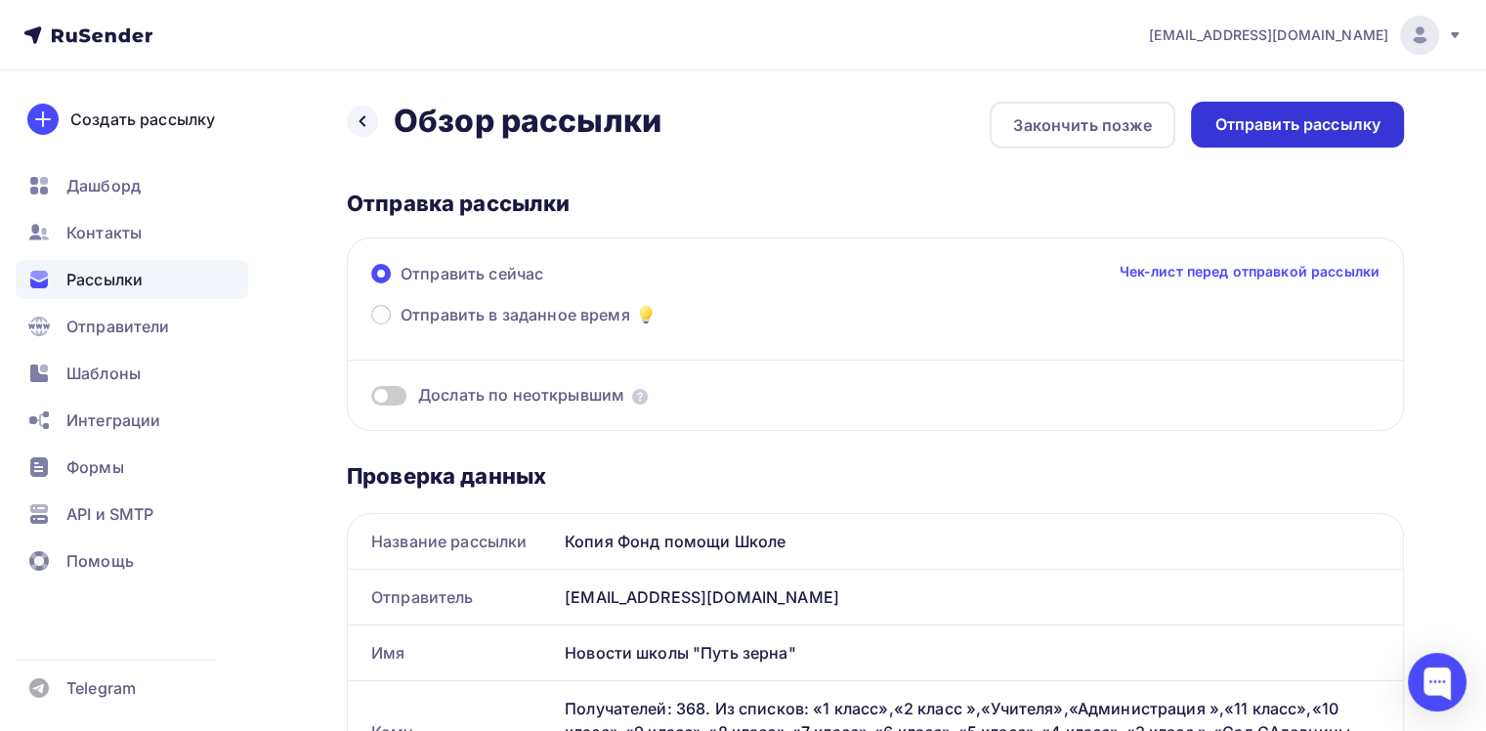
click at [1338, 135] on div "Отправить рассылку" at bounding box center [1297, 124] width 166 height 22
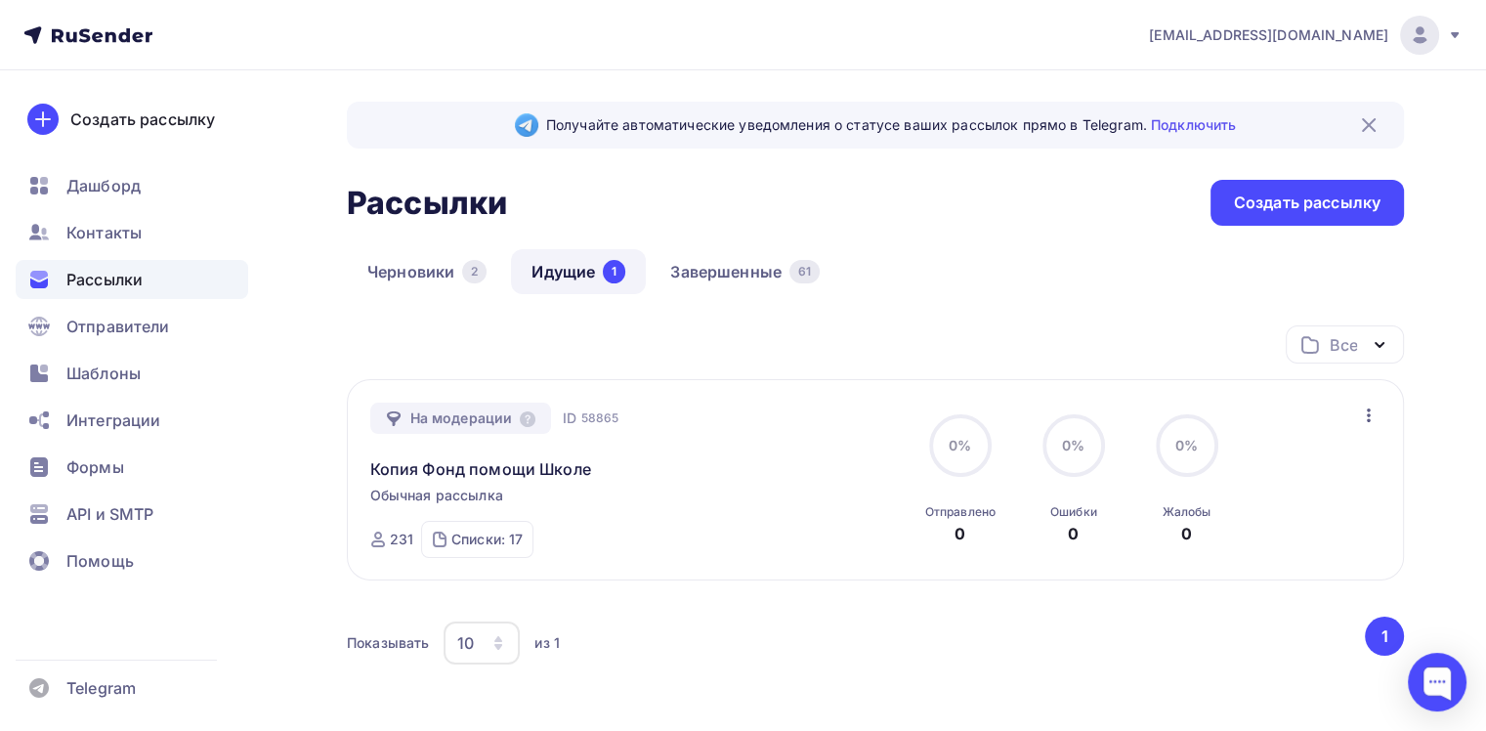
click at [586, 277] on link "Идущие 1" at bounding box center [578, 271] width 135 height 45
click at [98, 291] on div "Рассылки" at bounding box center [132, 279] width 233 height 39
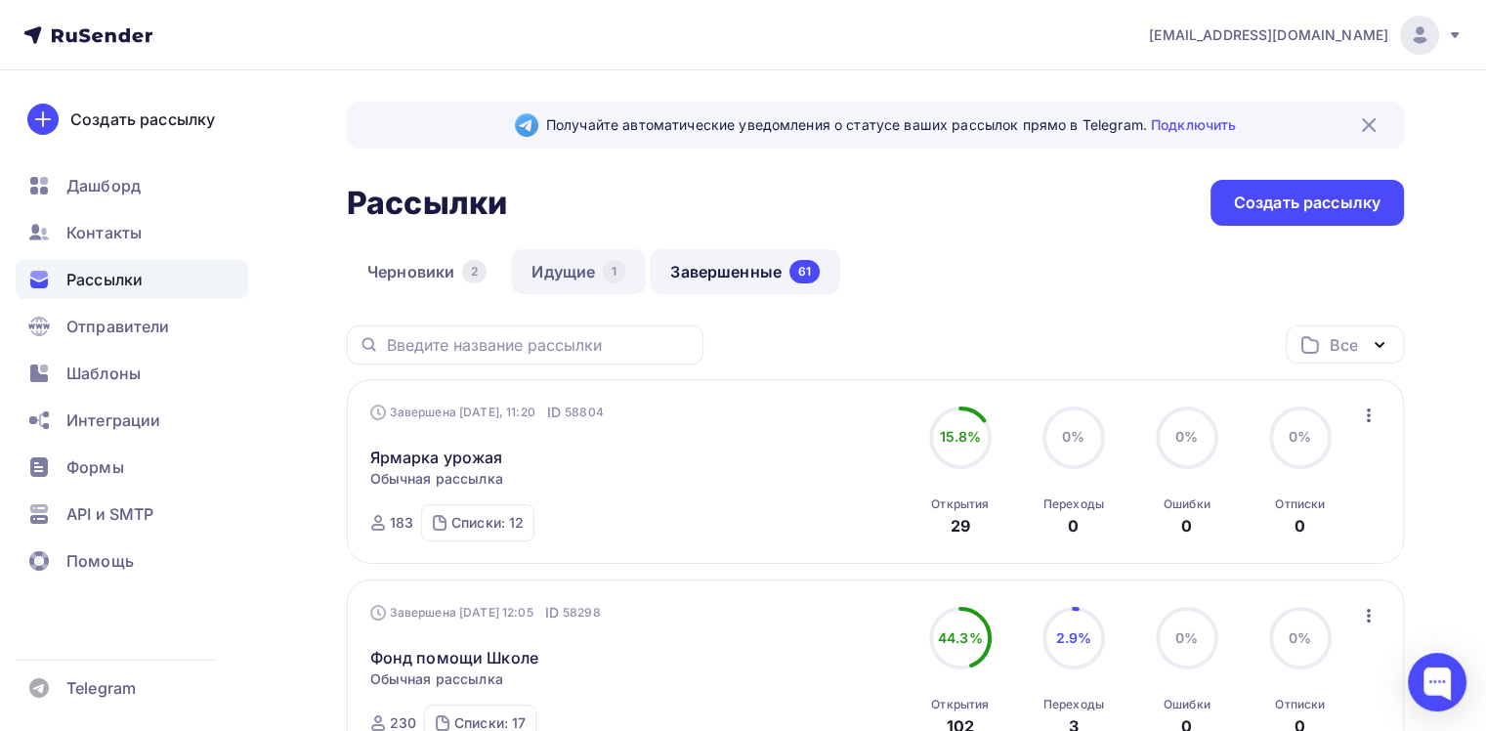
click at [539, 281] on link "Идущие 1" at bounding box center [578, 271] width 135 height 45
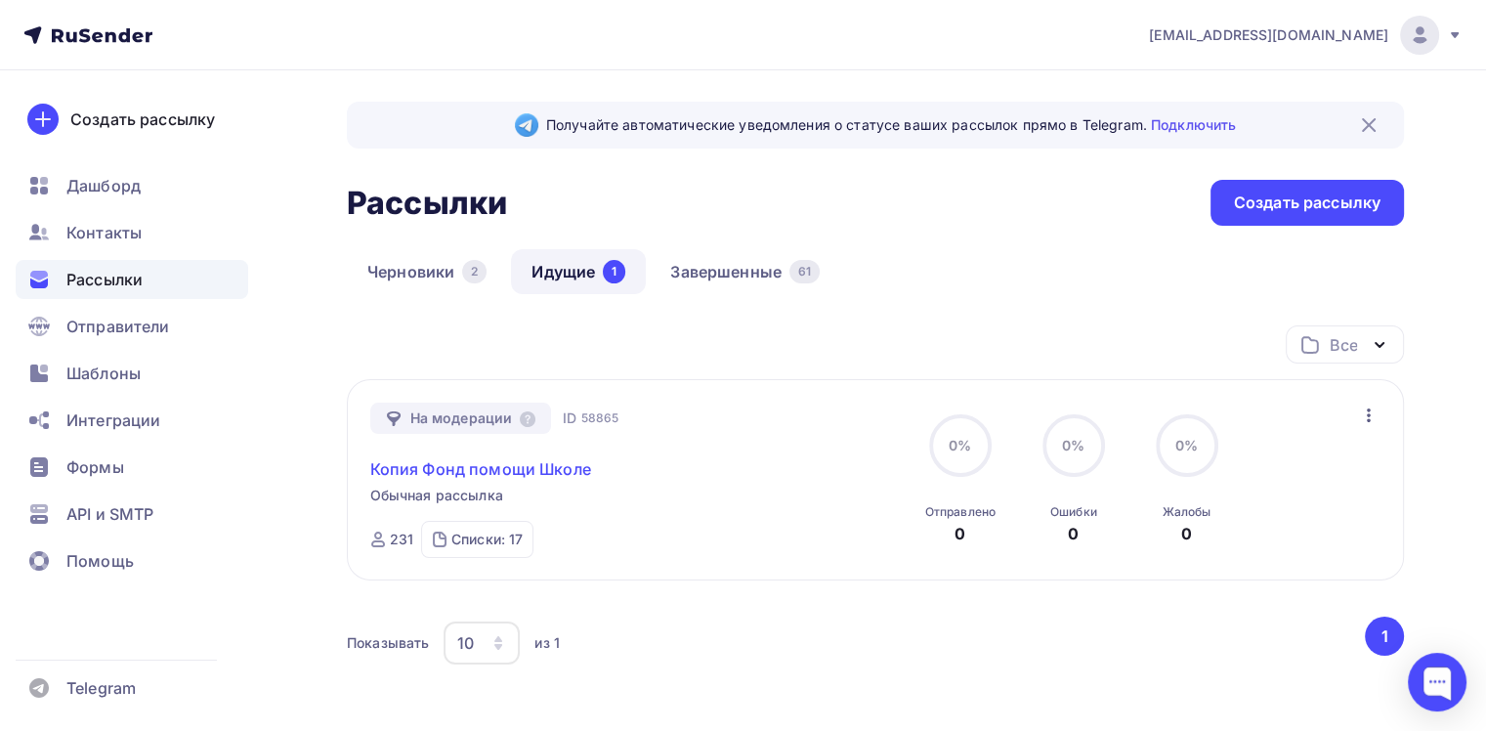
click at [529, 462] on link "Копия Фонд помощи Школе" at bounding box center [480, 468] width 221 height 23
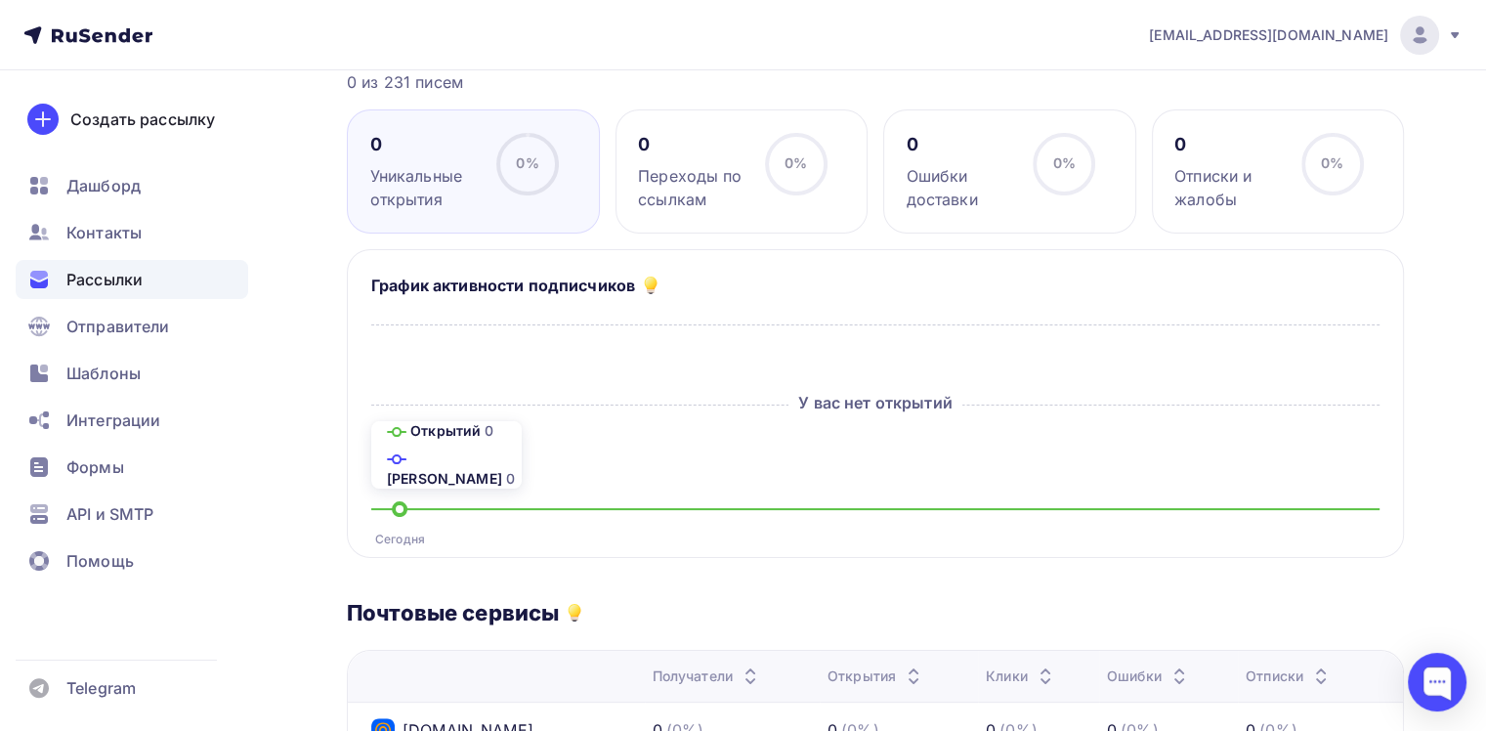
scroll to position [293, 0]
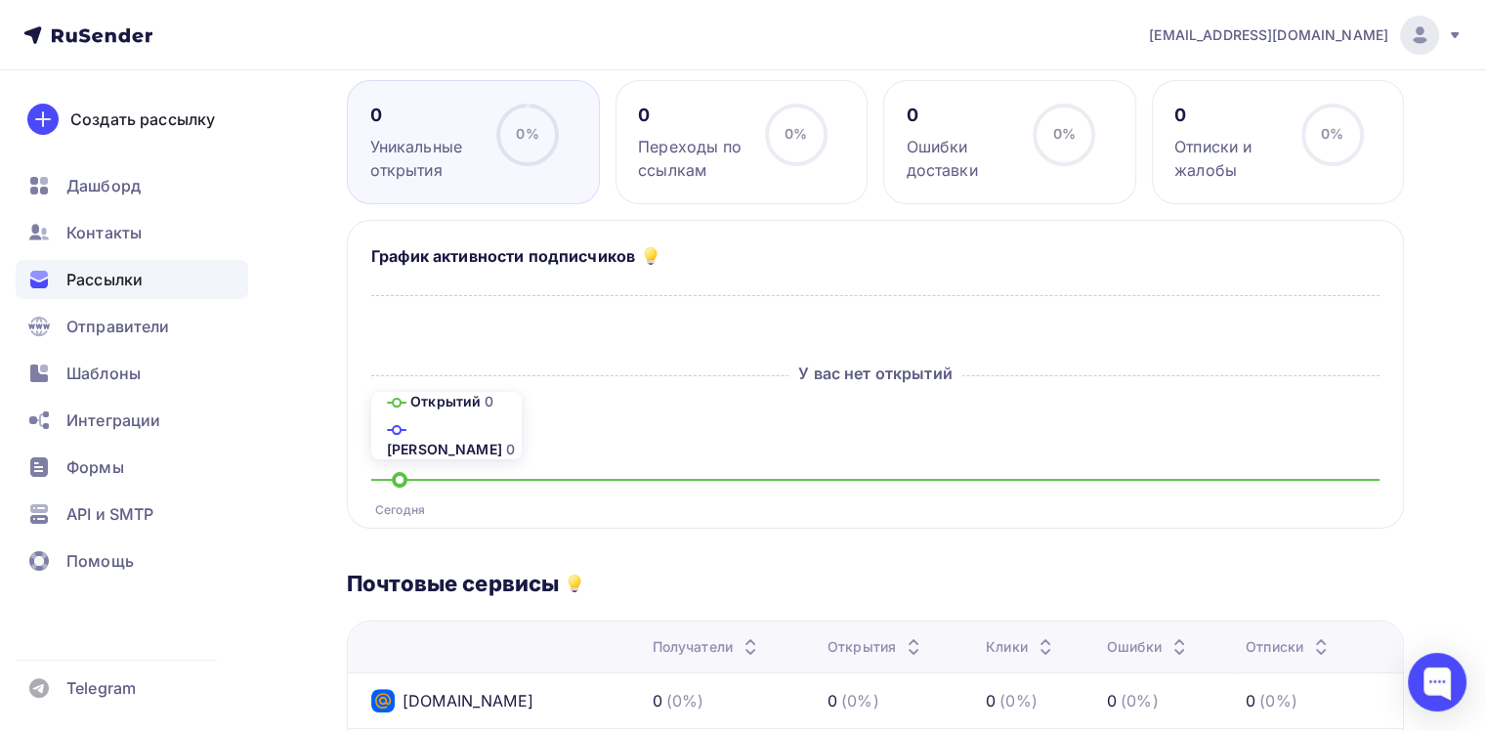
click at [105, 272] on span "Рассылки" at bounding box center [104, 279] width 76 height 23
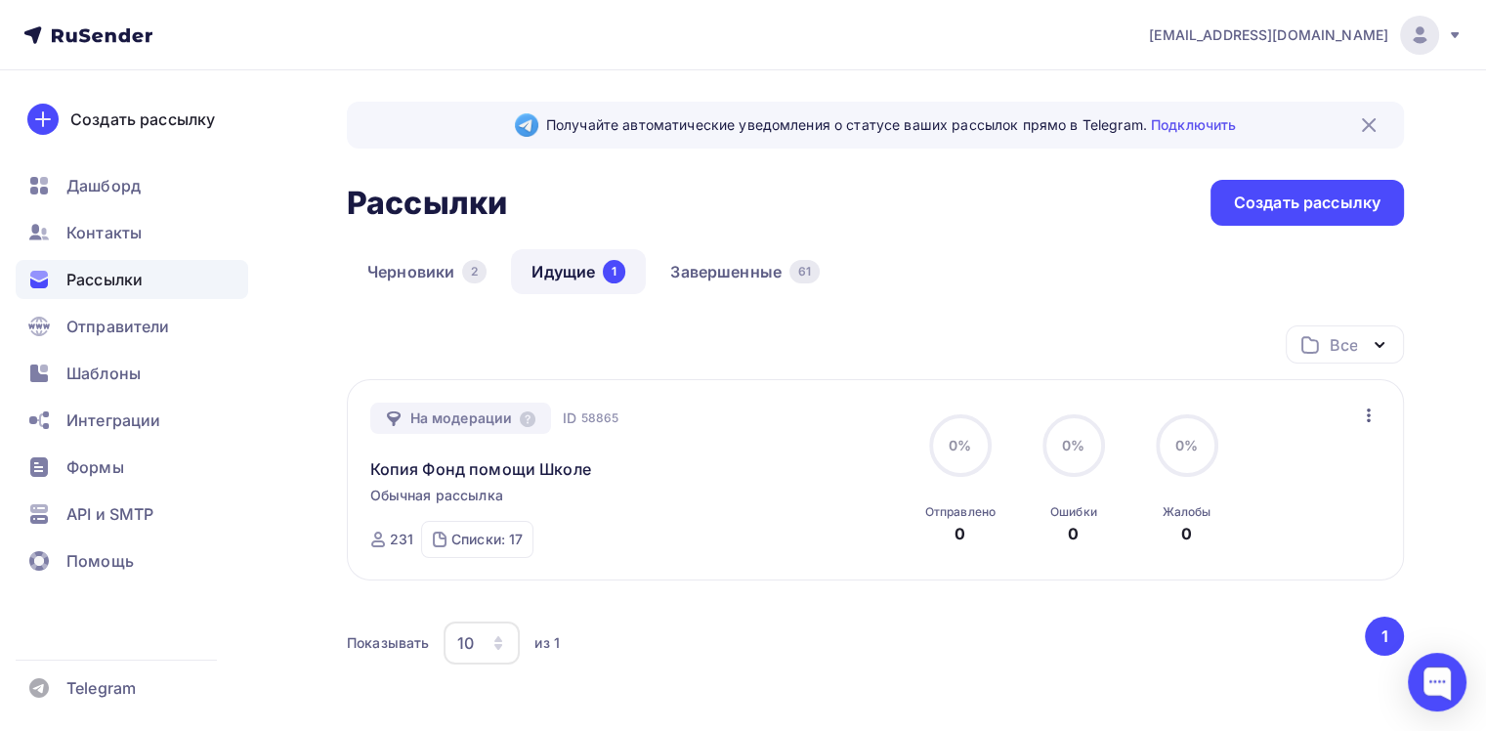
click at [989, 232] on div "Получайте автоматические уведомления о статусе ваших рассылок прямо в Telegram.…" at bounding box center [875, 444] width 1057 height 684
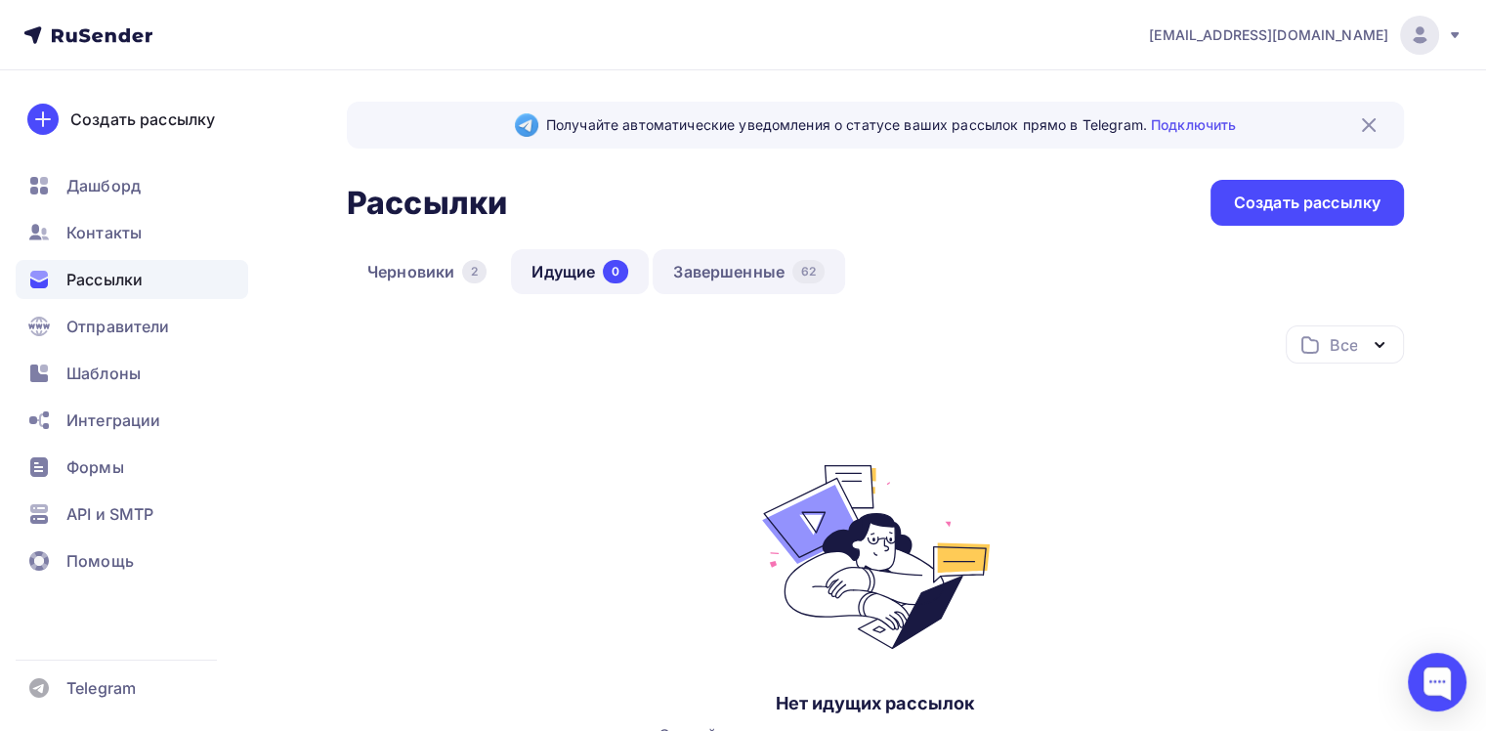
click at [754, 276] on link "Завершенные 62" at bounding box center [749, 271] width 192 height 45
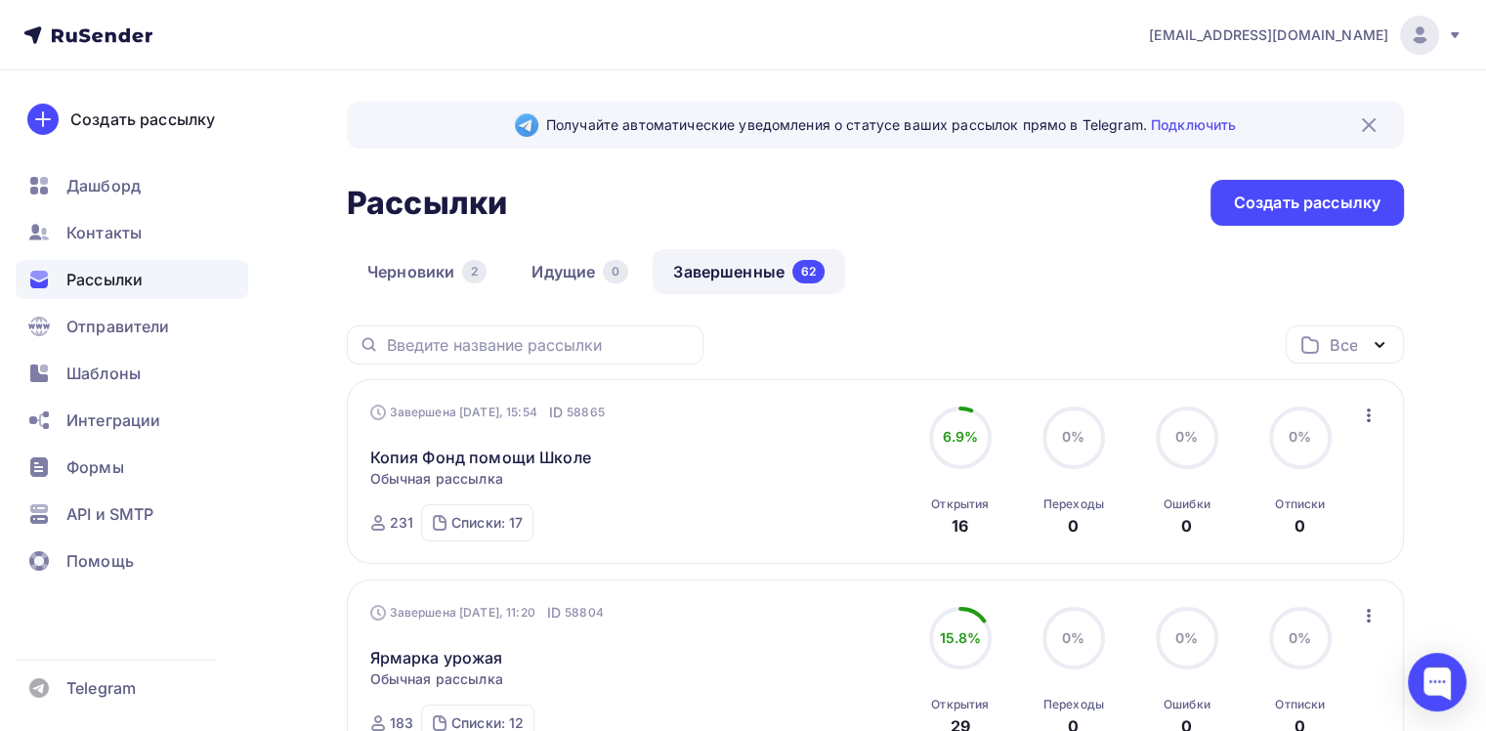
click at [1117, 138] on div "Получайте автоматические уведомления о статусе ваших рассылок прямо в Telegram.…" at bounding box center [875, 125] width 1057 height 47
click at [1083, 204] on div "Рассылки Рассылки Создать рассылку" at bounding box center [875, 203] width 1057 height 46
